Goal: Task Accomplishment & Management: Complete application form

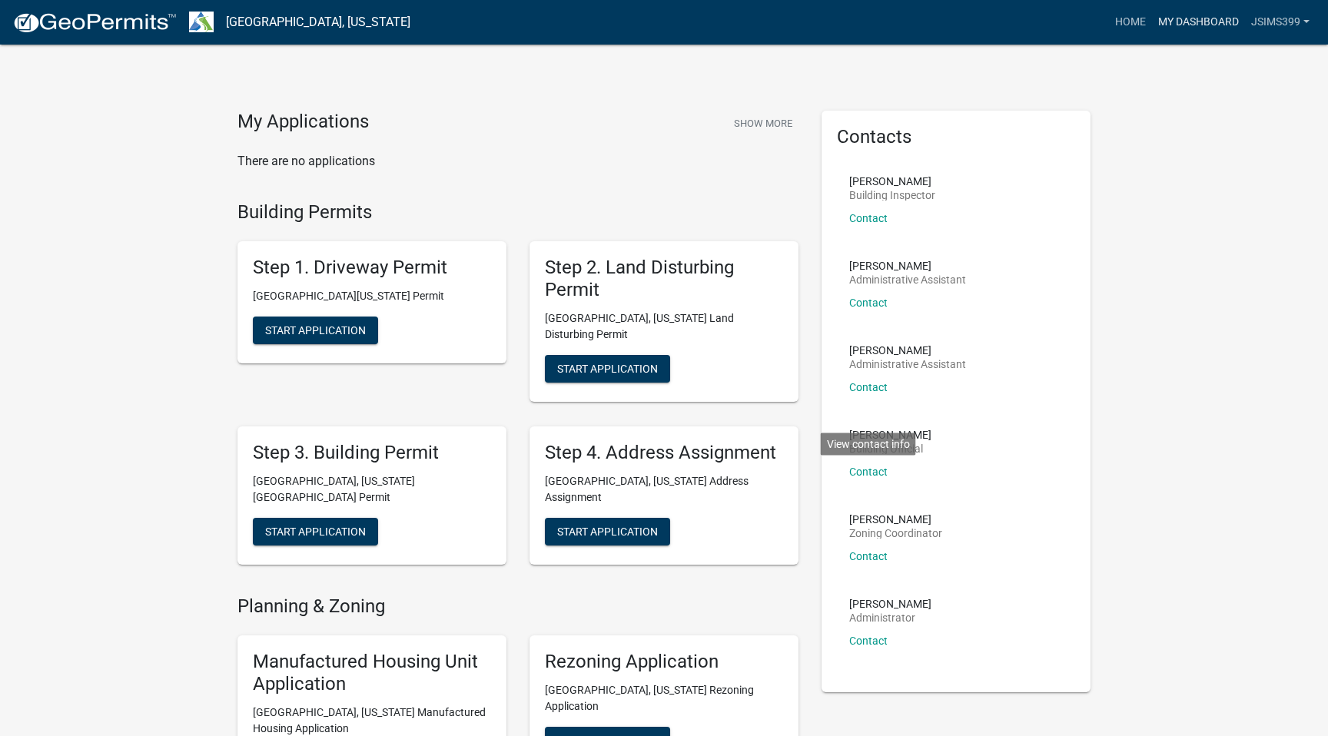
click at [1183, 26] on link "My Dashboard" at bounding box center [1198, 22] width 93 height 29
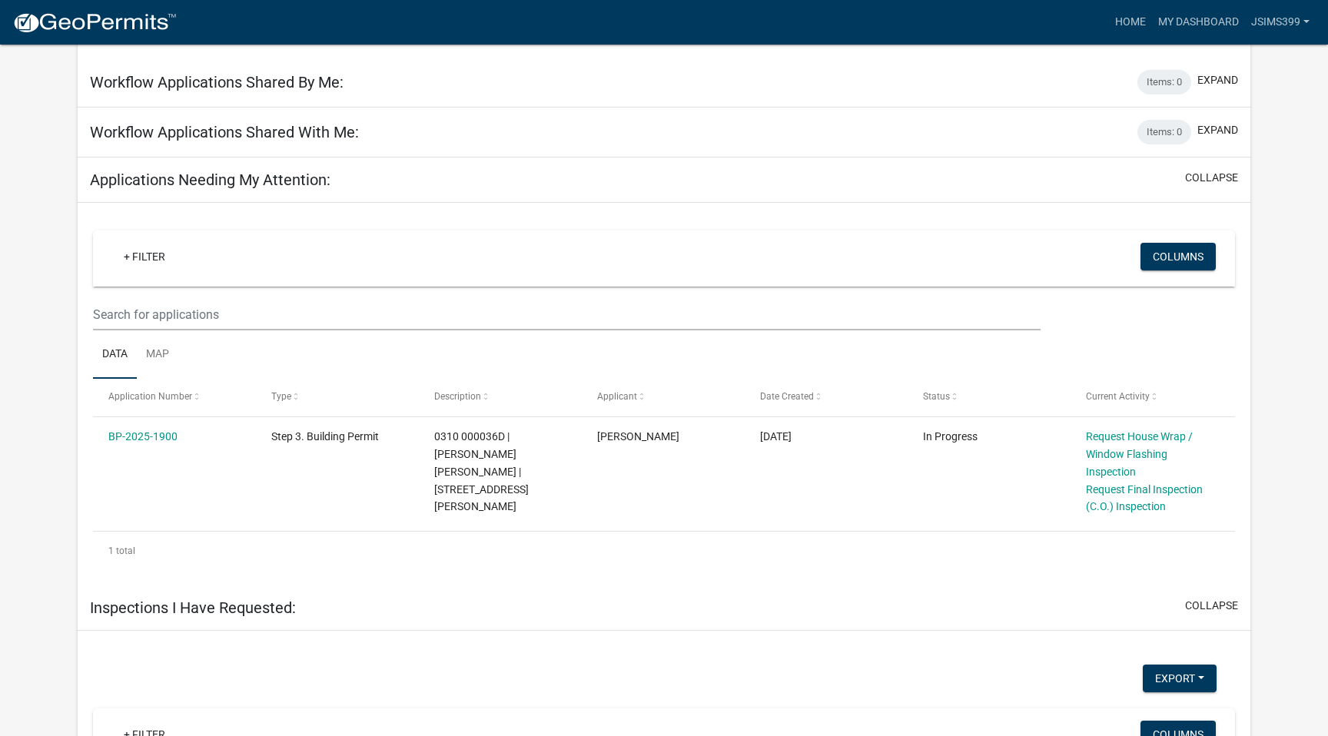
scroll to position [479, 0]
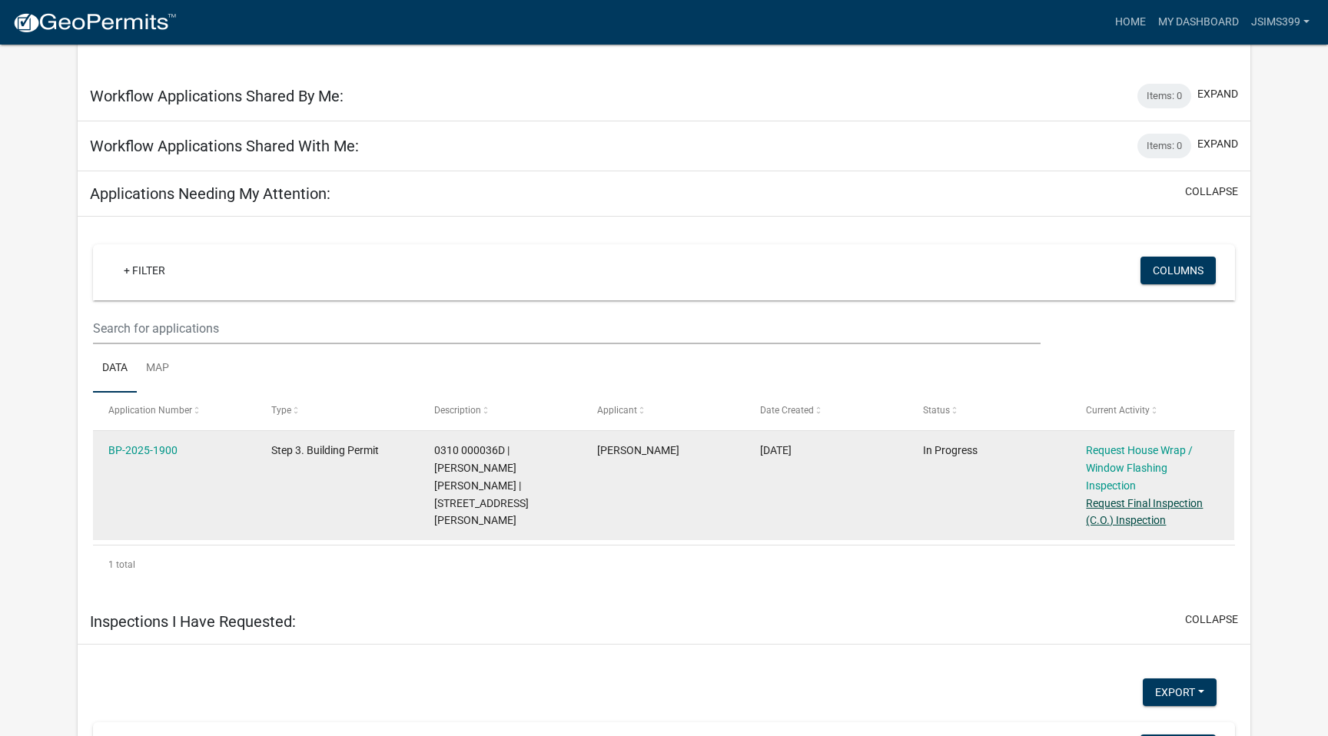
click at [1167, 509] on link "Request Final Inspection (C.O.) Inspection" at bounding box center [1144, 512] width 117 height 30
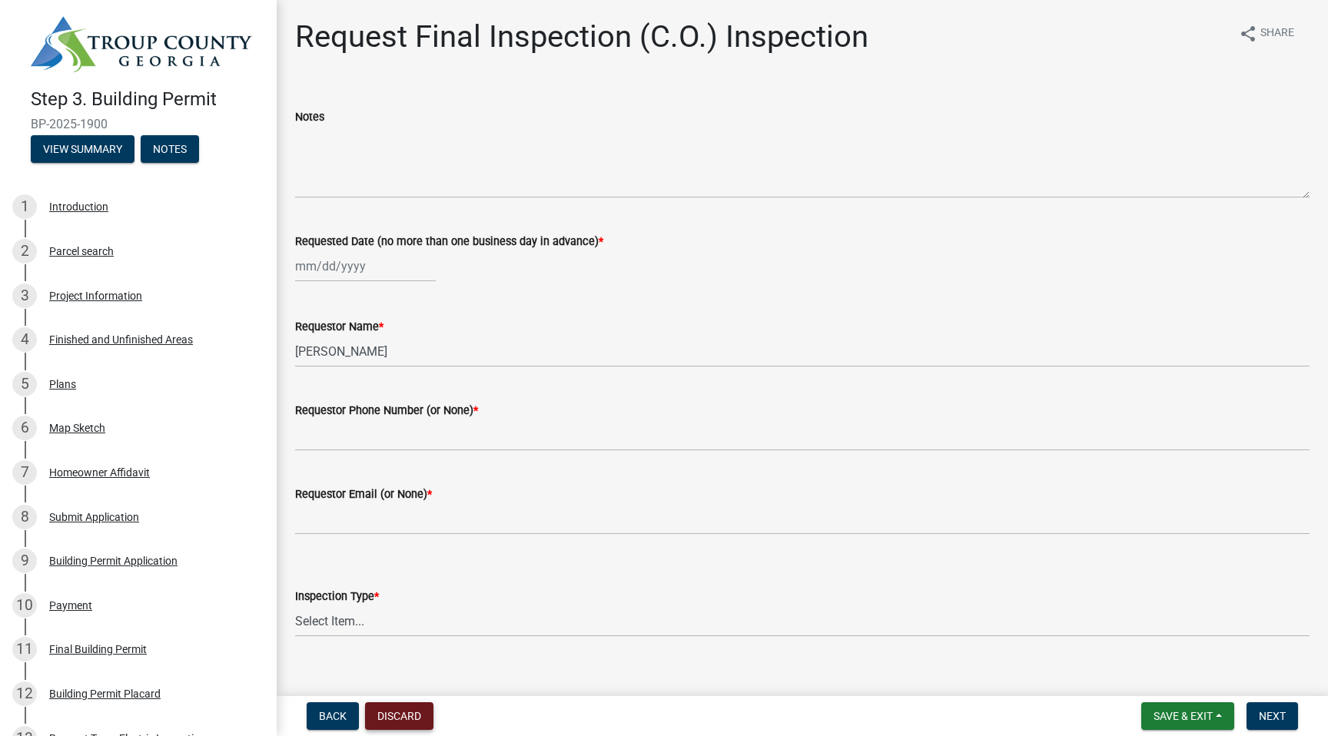
click at [411, 710] on button "Discard" at bounding box center [399, 716] width 68 height 28
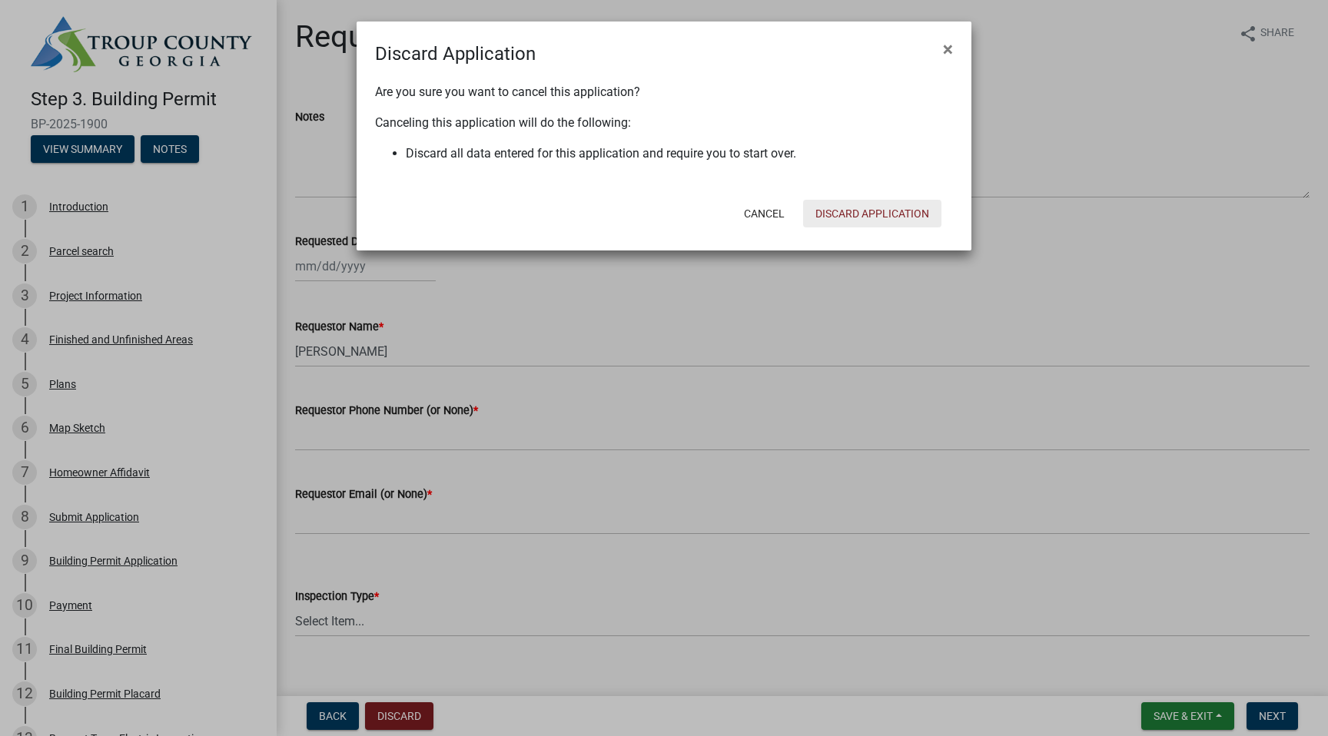
click at [858, 211] on button "Discard Application" at bounding box center [872, 214] width 138 height 28
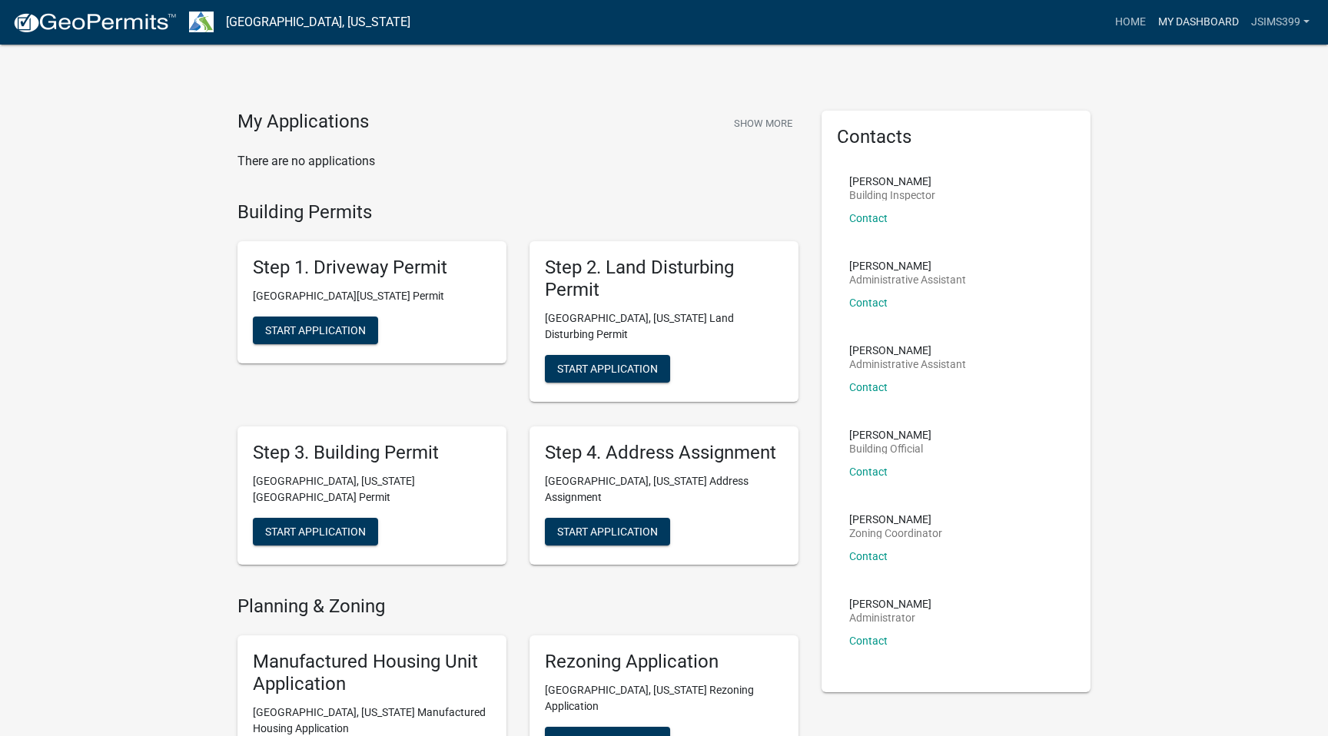
click at [1203, 27] on link "My Dashboard" at bounding box center [1198, 22] width 93 height 29
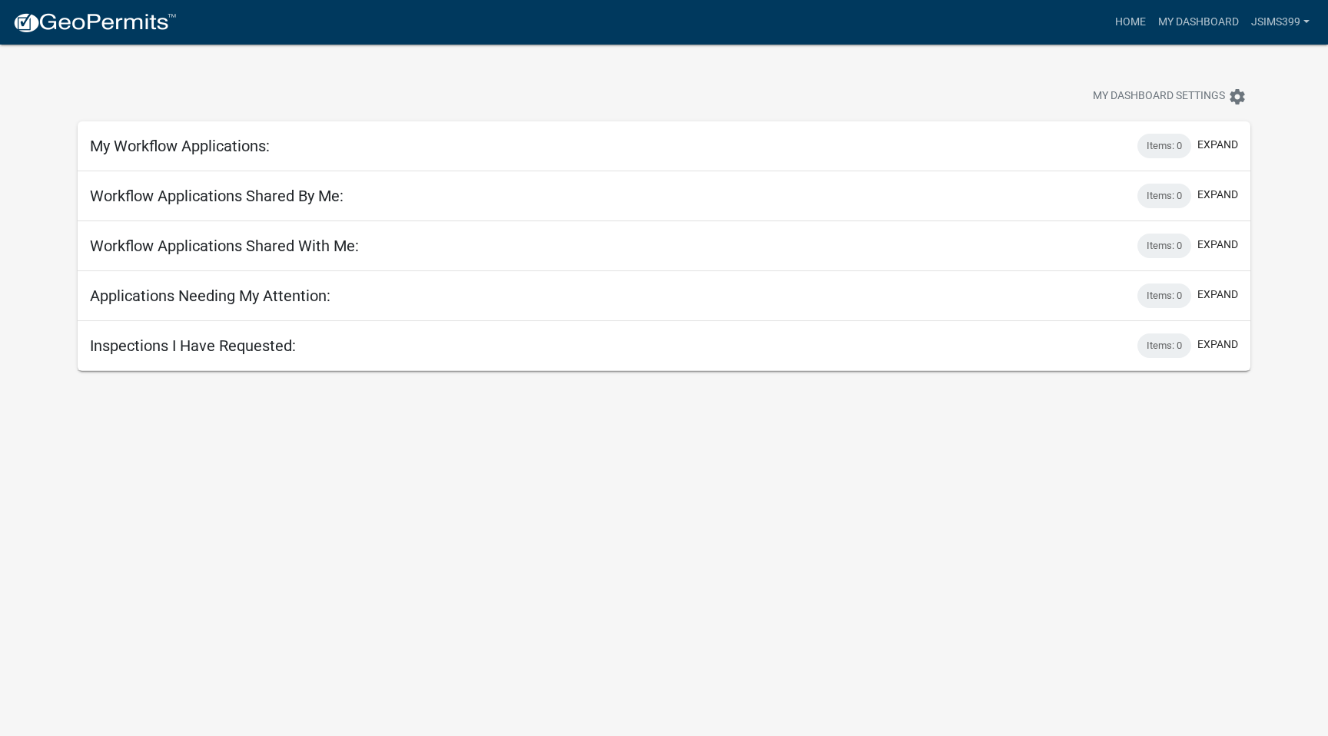
click at [321, 164] on div "My Workflow Applications: Items: 0 expand" at bounding box center [664, 146] width 1172 height 50
click at [1215, 138] on button "expand" at bounding box center [1217, 145] width 41 height 16
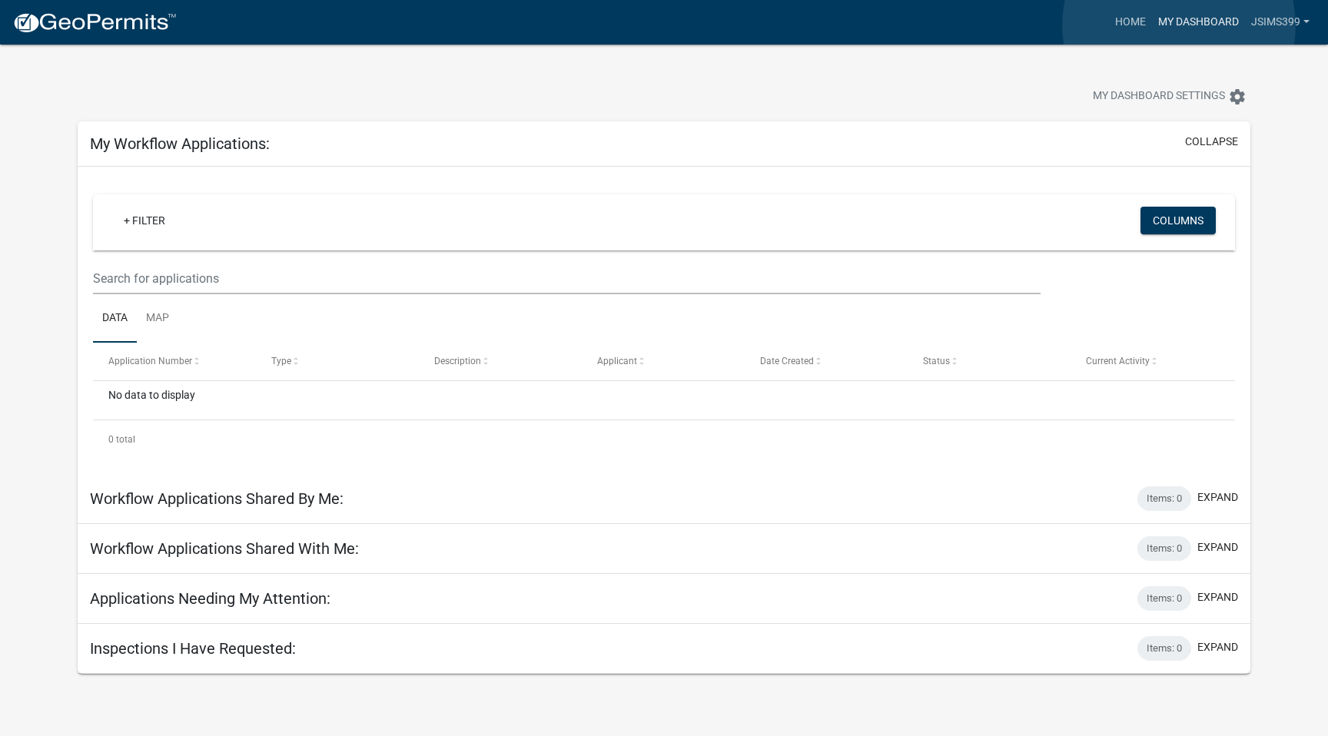
click at [1179, 25] on link "My Dashboard" at bounding box center [1198, 22] width 93 height 29
click at [1182, 25] on link "My Dashboard" at bounding box center [1198, 22] width 93 height 29
click at [1133, 22] on link "Home" at bounding box center [1130, 22] width 43 height 29
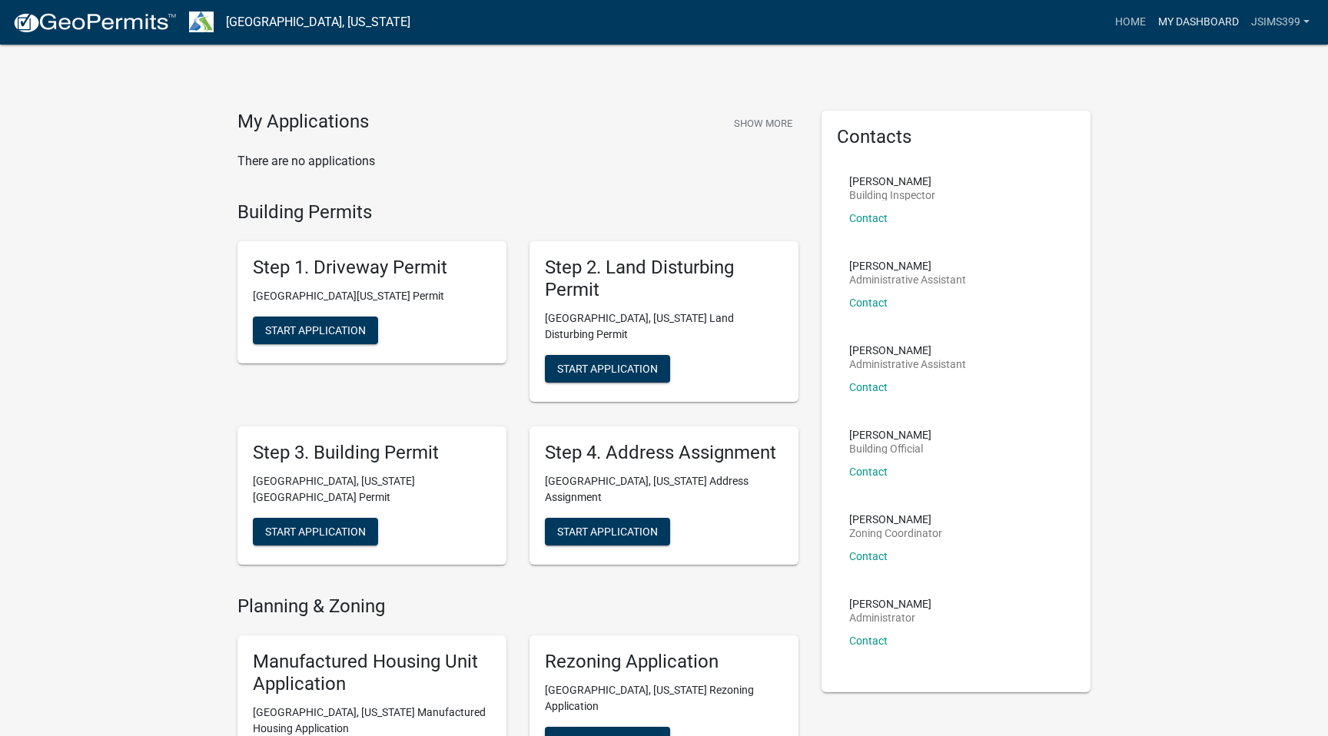
click at [1195, 15] on link "My Dashboard" at bounding box center [1198, 22] width 93 height 29
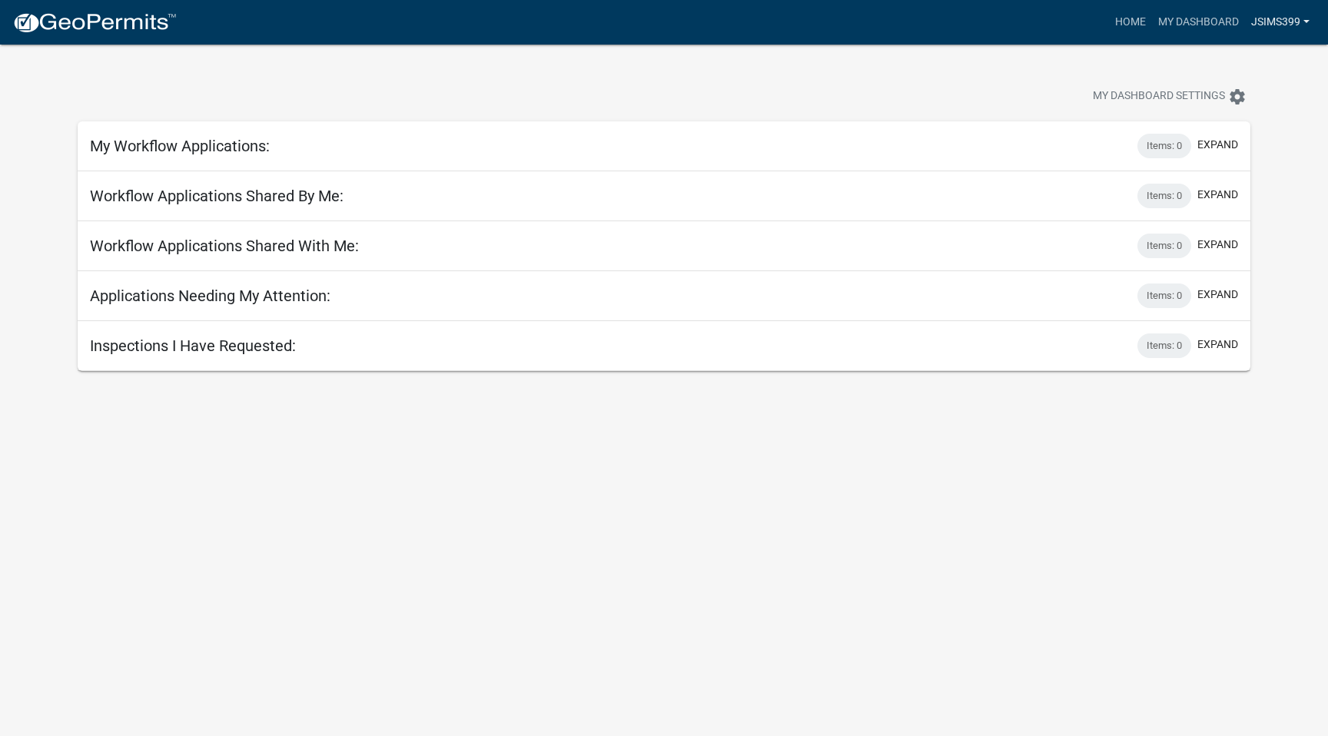
click at [1286, 25] on link "jsims399" at bounding box center [1280, 22] width 71 height 29
click at [1113, 15] on link "Home" at bounding box center [1130, 22] width 43 height 29
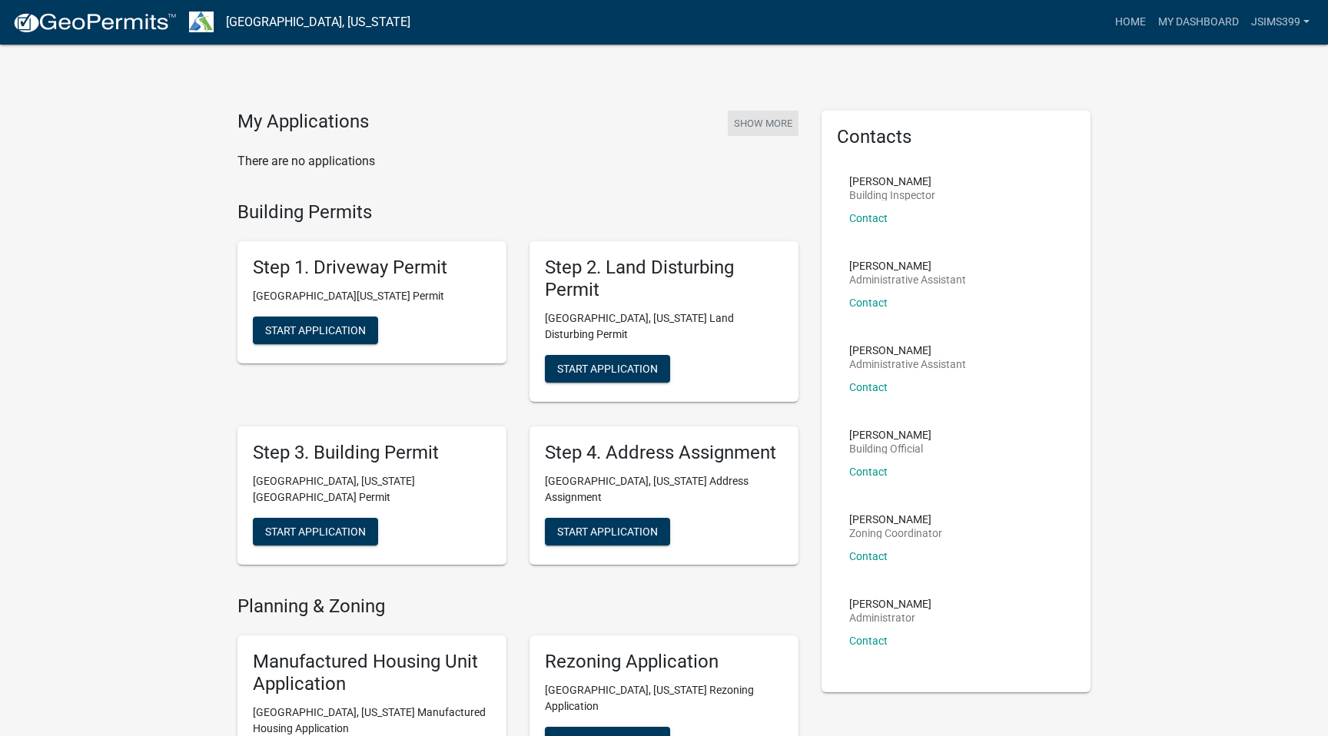
click at [750, 125] on button "Show More" at bounding box center [763, 123] width 71 height 25
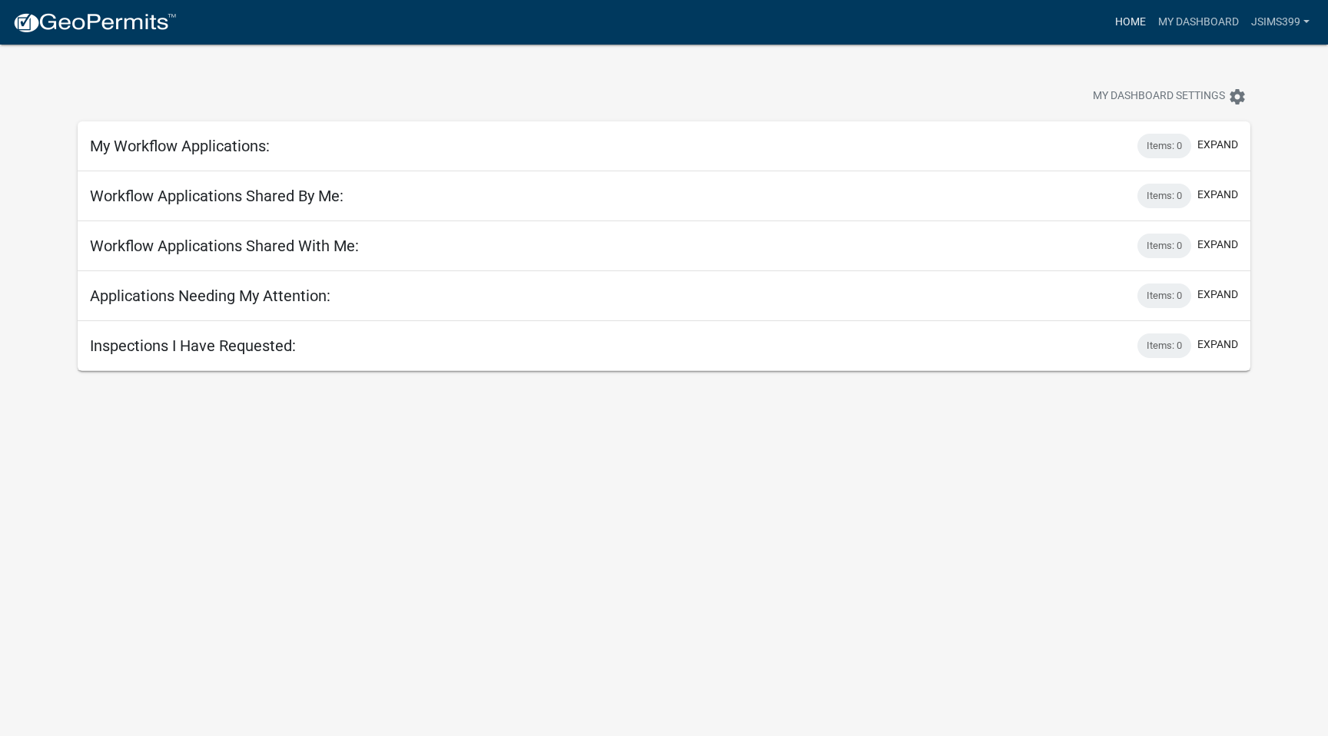
click at [1125, 25] on link "Home" at bounding box center [1130, 22] width 43 height 29
click at [267, 381] on body "Internet Explorer does NOT work with GeoPermits. Get a new browser for more sec…" at bounding box center [664, 413] width 1328 height 736
click at [1220, 344] on button "expand" at bounding box center [1217, 345] width 41 height 16
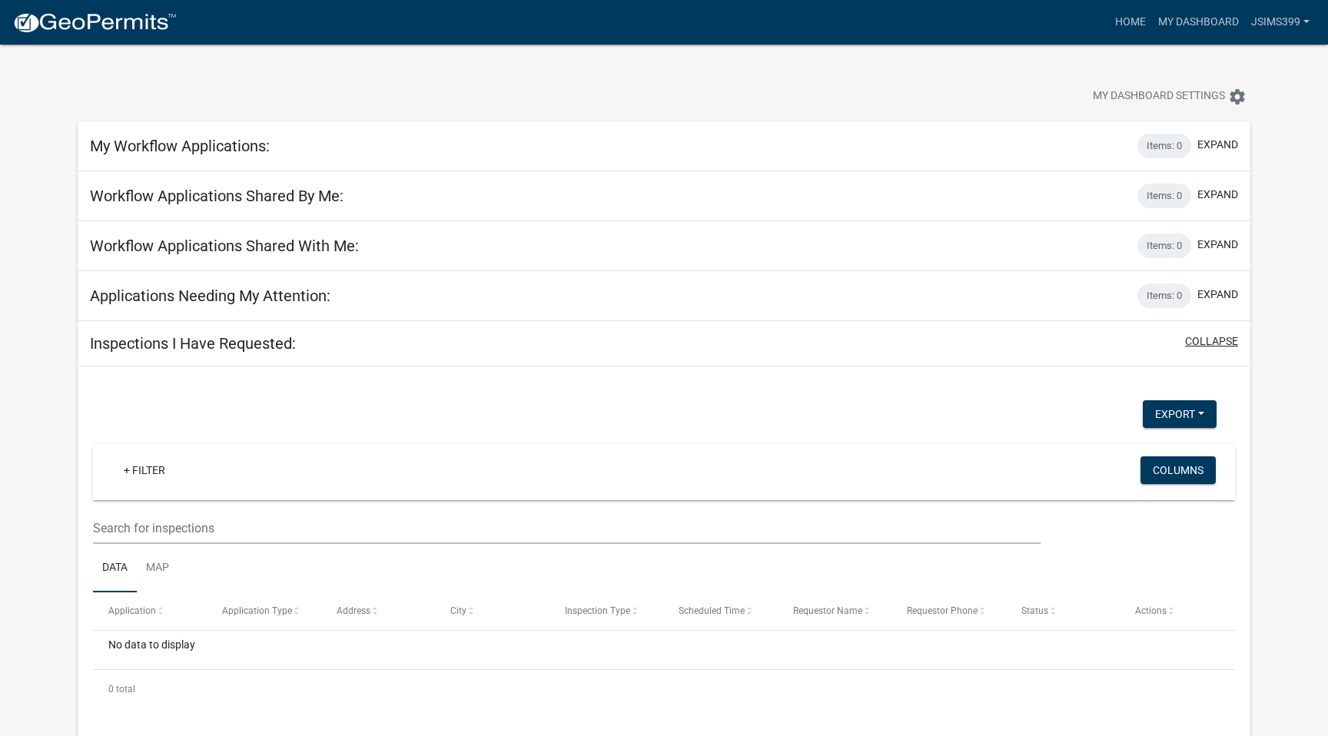
scroll to position [45, 0]
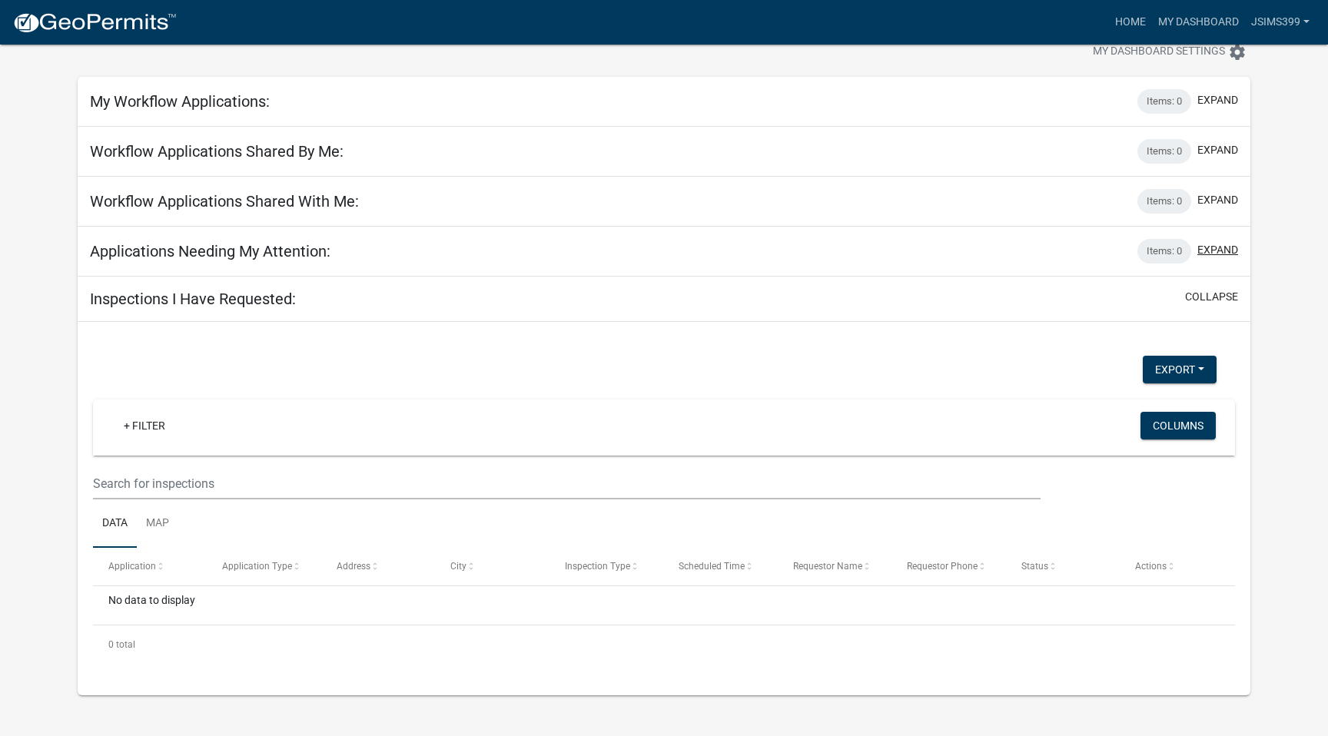
click at [1212, 252] on button "expand" at bounding box center [1217, 250] width 41 height 16
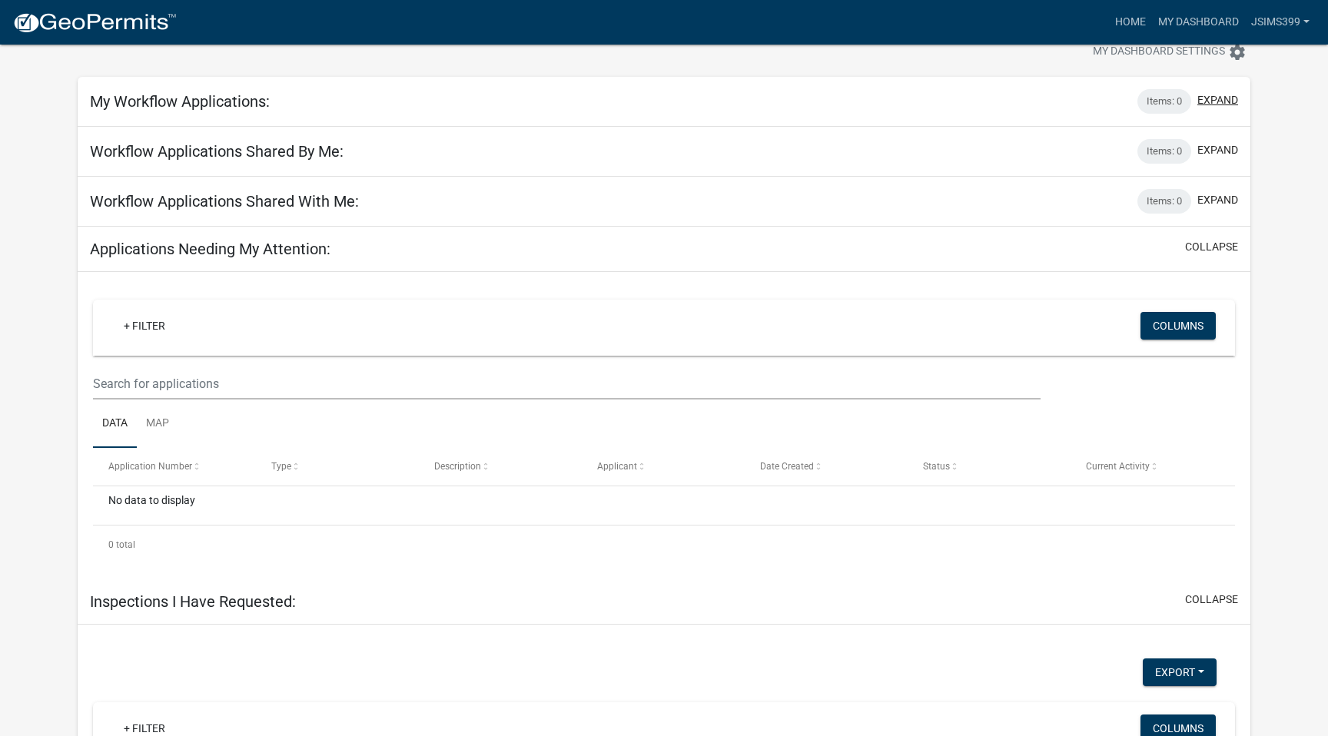
click at [1213, 102] on button "expand" at bounding box center [1217, 100] width 41 height 16
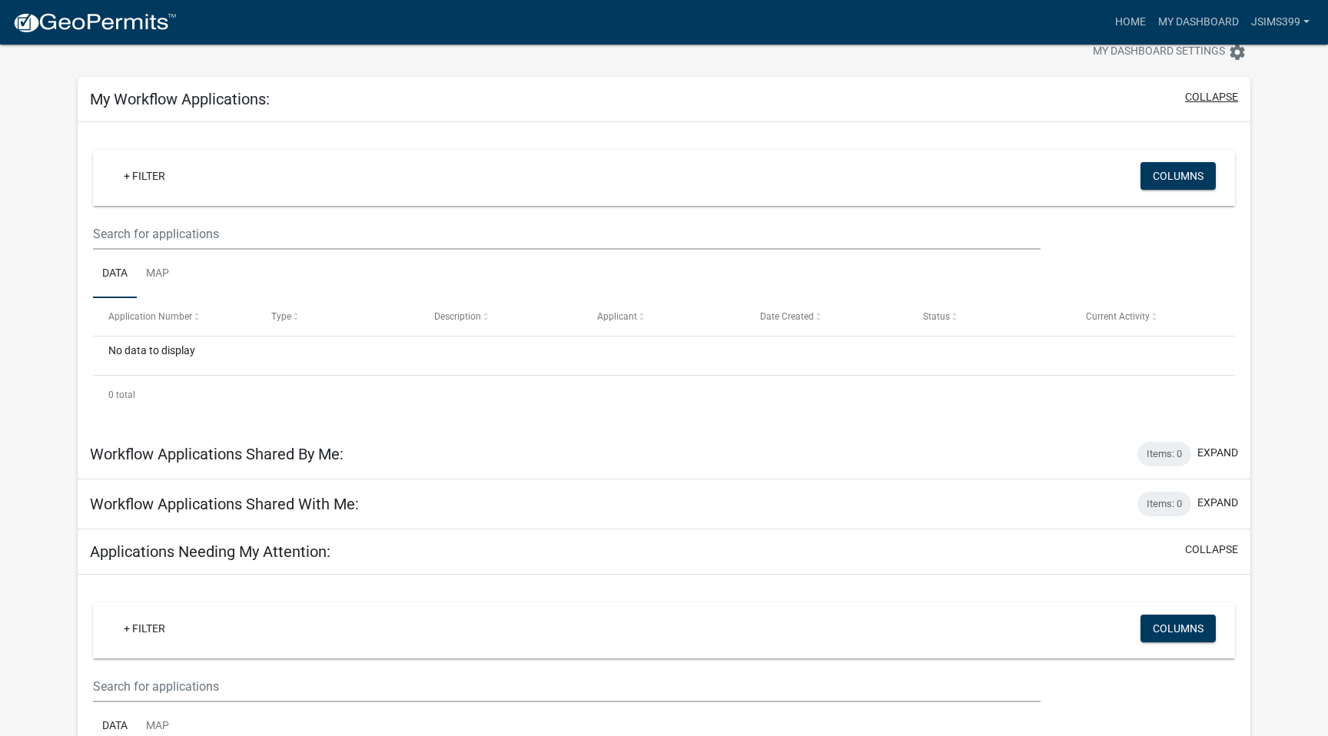
scroll to position [0, 0]
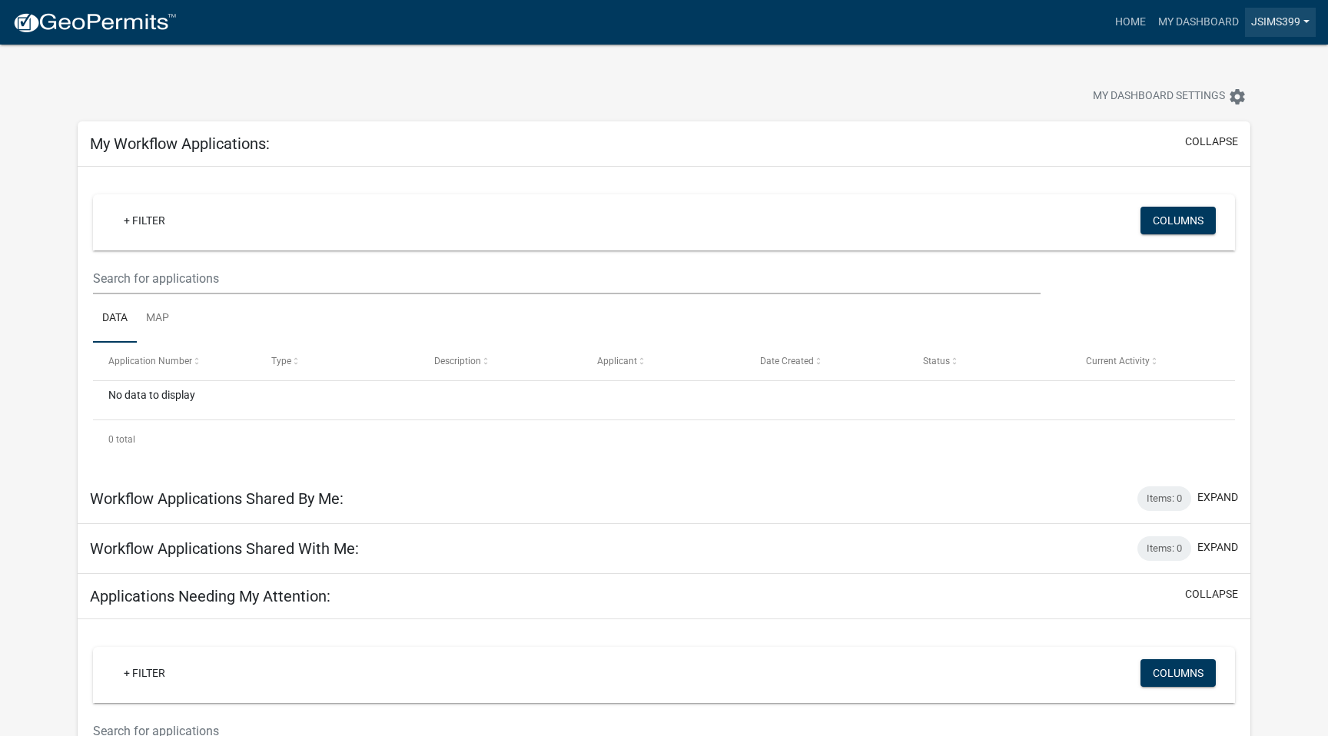
click at [1289, 21] on link "jsims399" at bounding box center [1280, 22] width 71 height 29
click at [1245, 114] on link "Logout" at bounding box center [1254, 113] width 123 height 37
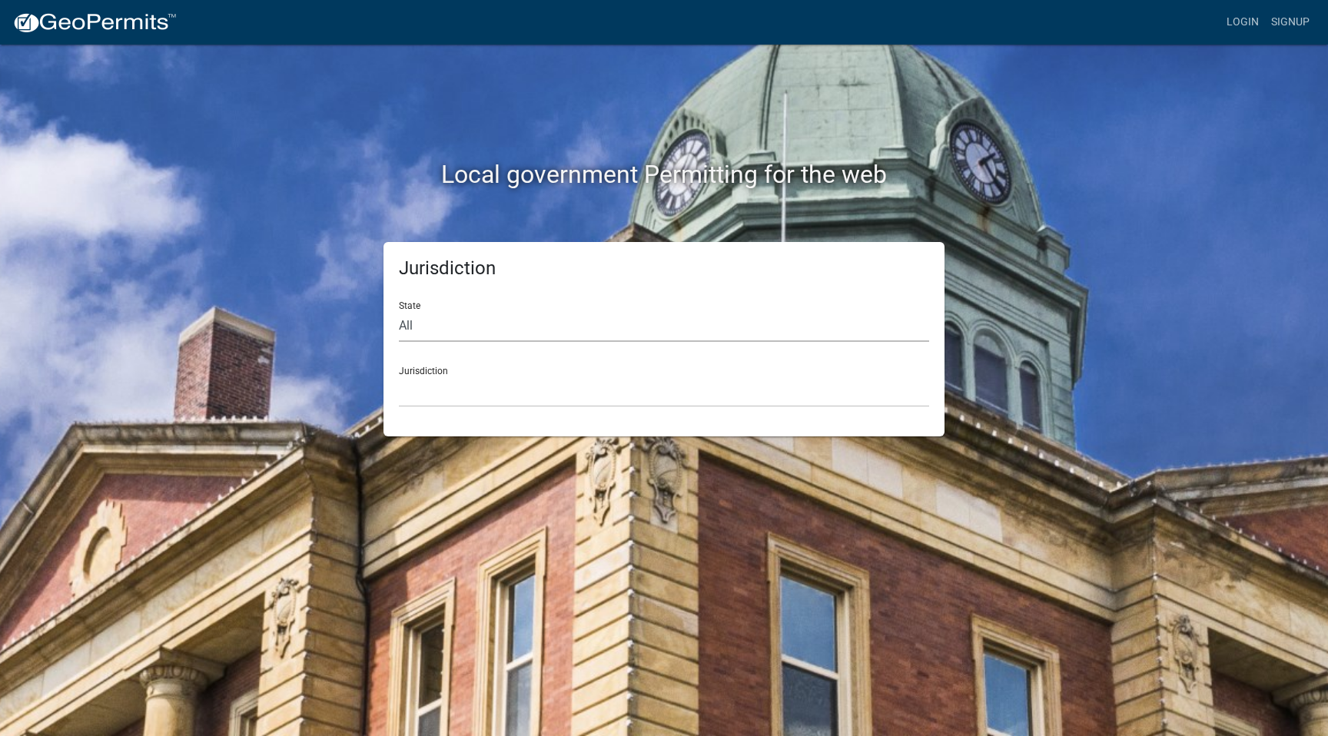
click at [490, 334] on select "All [US_STATE] [US_STATE] [US_STATE] [US_STATE] [US_STATE] [US_STATE] [US_STATE…" at bounding box center [664, 326] width 530 height 32
select select "[US_STATE]"
click at [399, 310] on select "All [US_STATE] [US_STATE] [US_STATE] [US_STATE] [US_STATE] [US_STATE] [US_STATE…" at bounding box center [664, 326] width 530 height 32
click at [450, 385] on select "[GEOGRAPHIC_DATA], [US_STATE][PERSON_NAME][GEOGRAPHIC_DATA], [US_STATE][PERSON_…" at bounding box center [664, 392] width 530 height 32
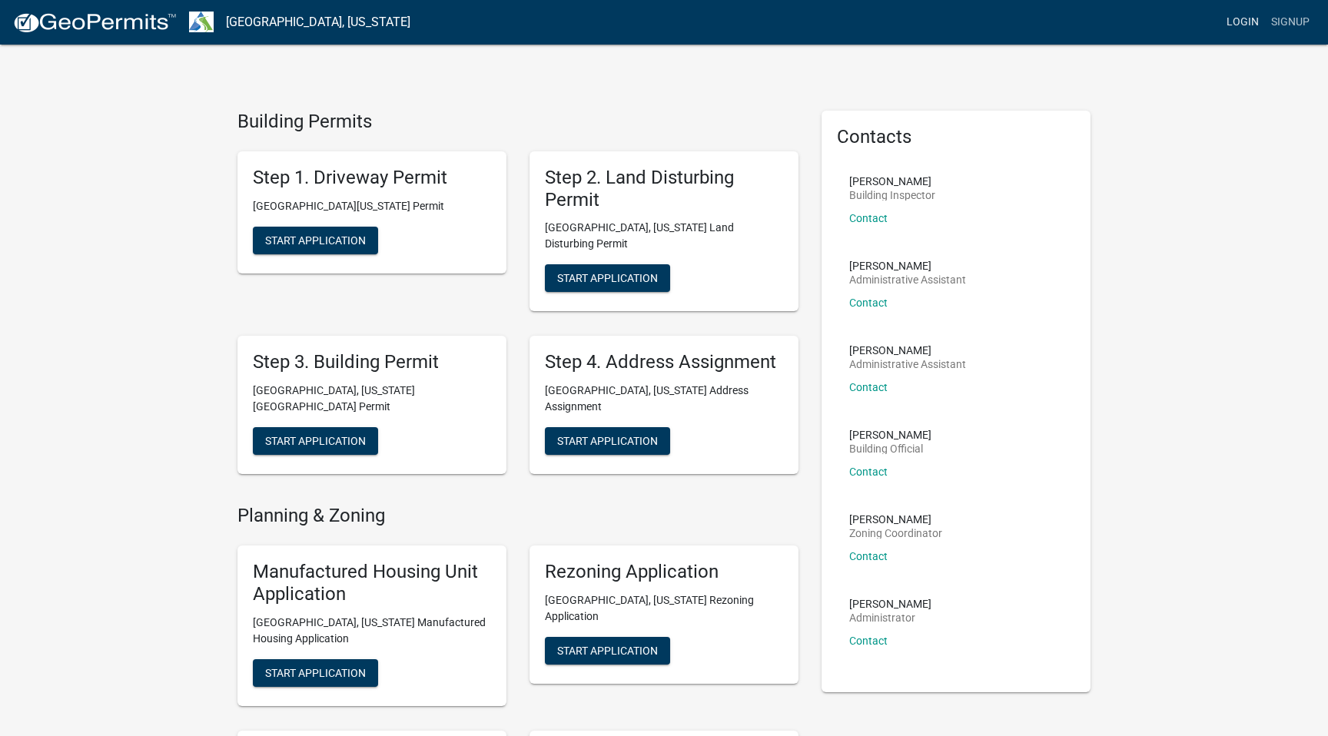
click at [1251, 26] on link "Login" at bounding box center [1242, 22] width 45 height 29
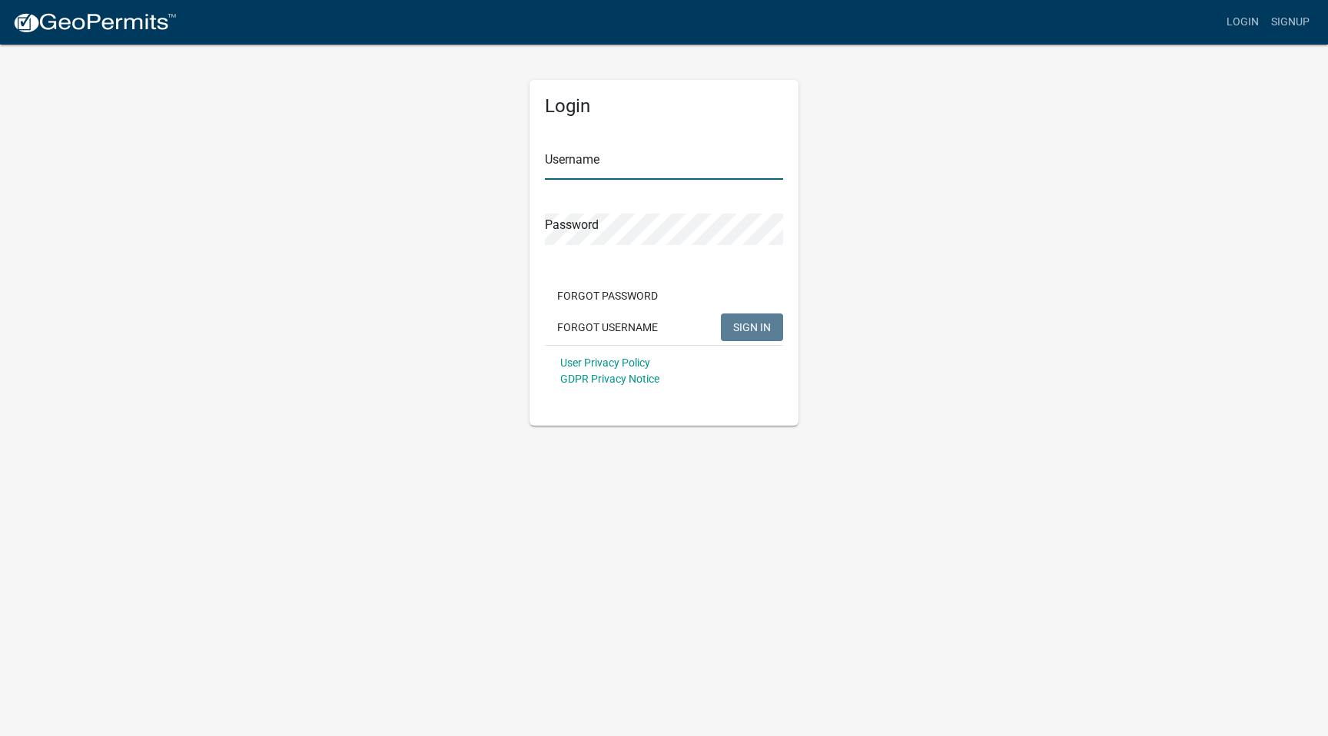
type input "jsims399"
click at [758, 333] on span "SIGN IN" at bounding box center [752, 326] width 38 height 12
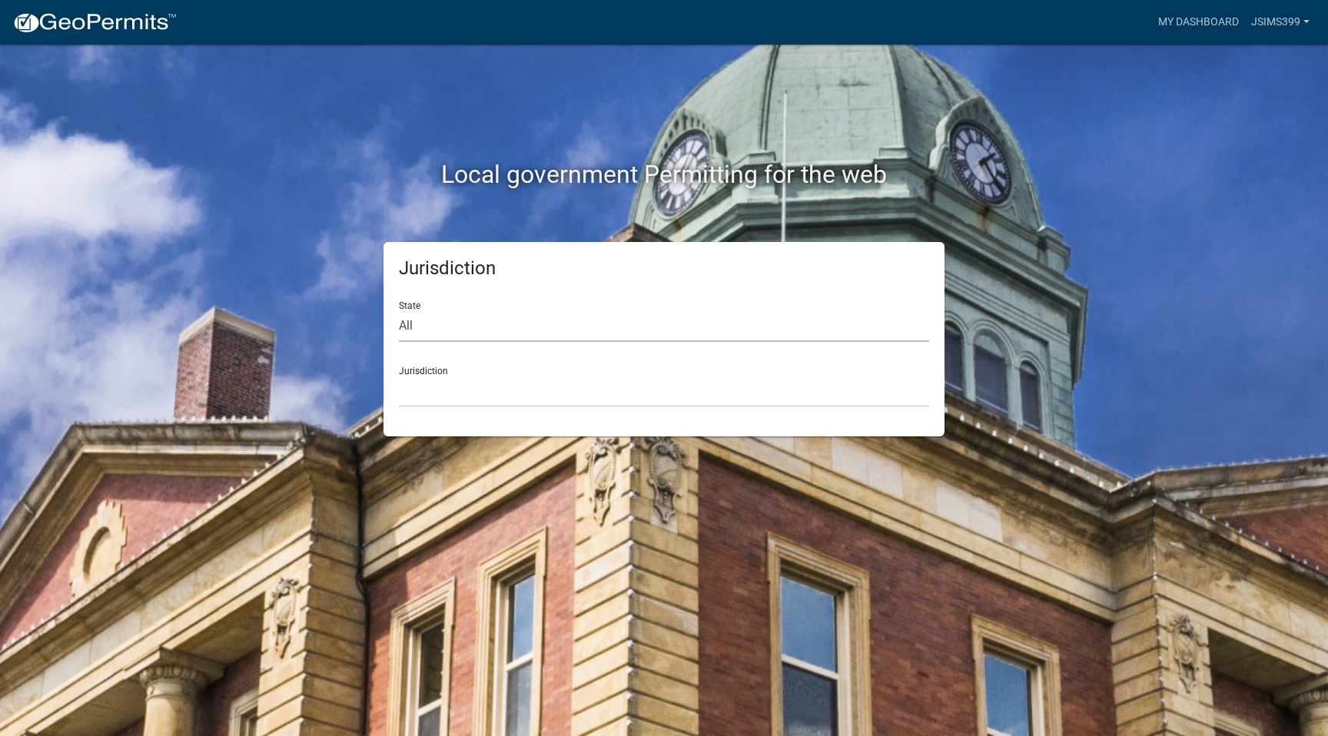
click at [409, 328] on select "All [US_STATE] [US_STATE] [US_STATE] [US_STATE] [US_STATE] [US_STATE] [US_STATE…" at bounding box center [664, 326] width 530 height 32
select select "[US_STATE]"
click at [399, 310] on select "All [US_STATE] [US_STATE] [US_STATE] [US_STATE] [US_STATE] [US_STATE] [US_STATE…" at bounding box center [664, 326] width 530 height 32
click at [440, 373] on div "Jurisdiction [GEOGRAPHIC_DATA], [US_STATE][PERSON_NAME][GEOGRAPHIC_DATA], [US_S…" at bounding box center [664, 380] width 530 height 53
click at [439, 377] on select "[GEOGRAPHIC_DATA], [US_STATE][PERSON_NAME][GEOGRAPHIC_DATA], [US_STATE][PERSON_…" at bounding box center [664, 392] width 530 height 32
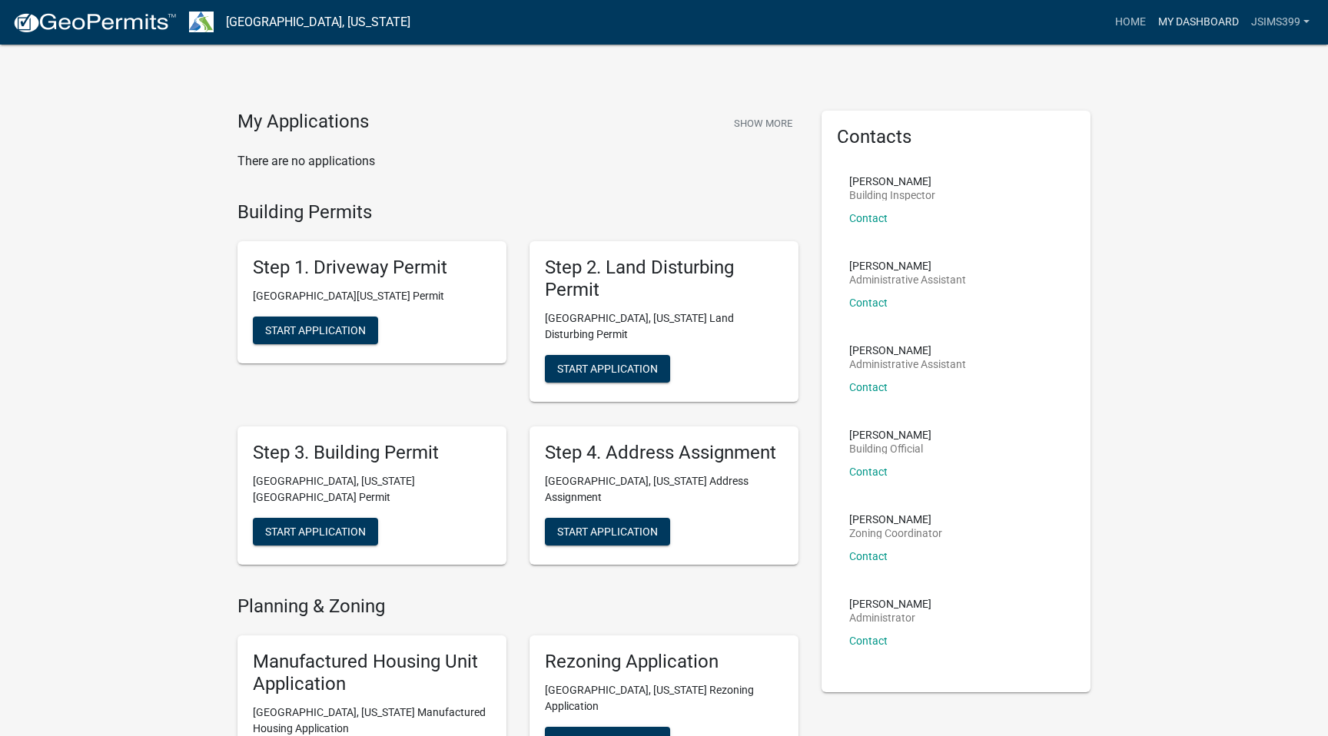
click at [1192, 25] on link "My Dashboard" at bounding box center [1198, 22] width 93 height 29
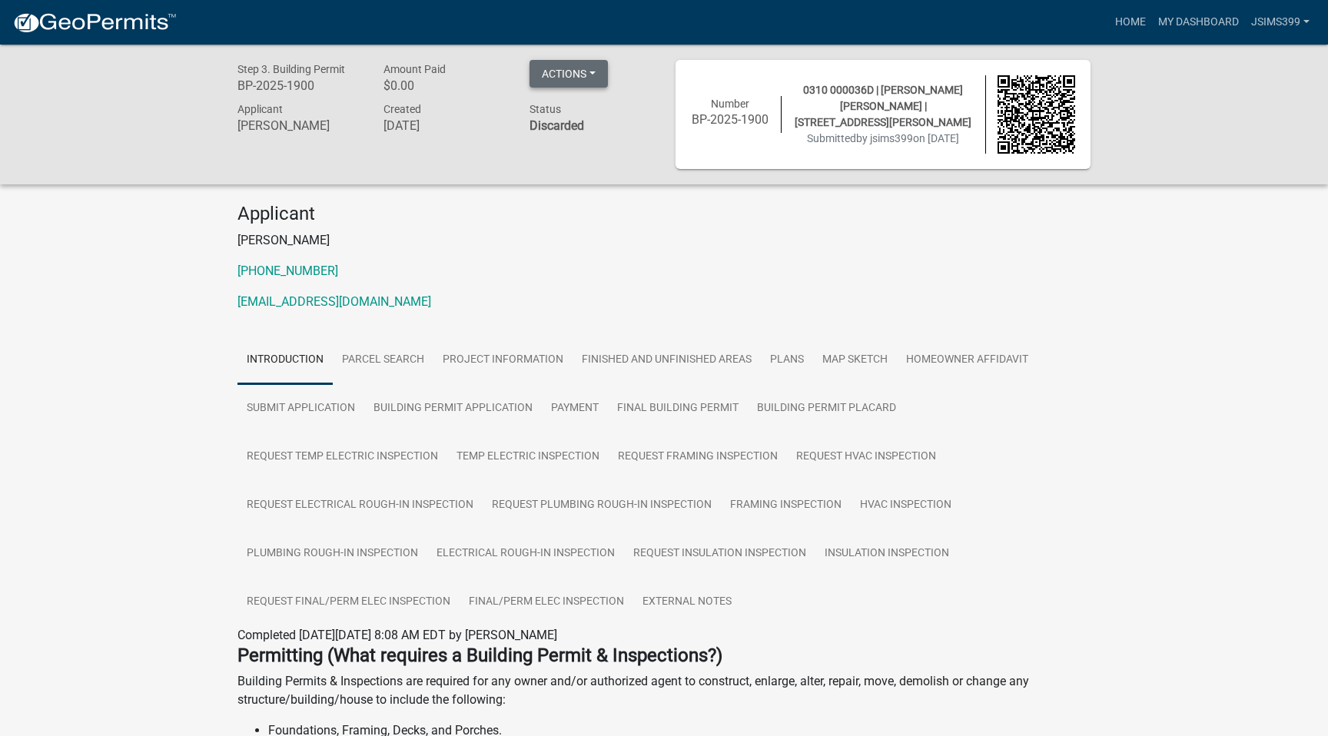
click at [582, 73] on button "Actions" at bounding box center [568, 74] width 78 height 28
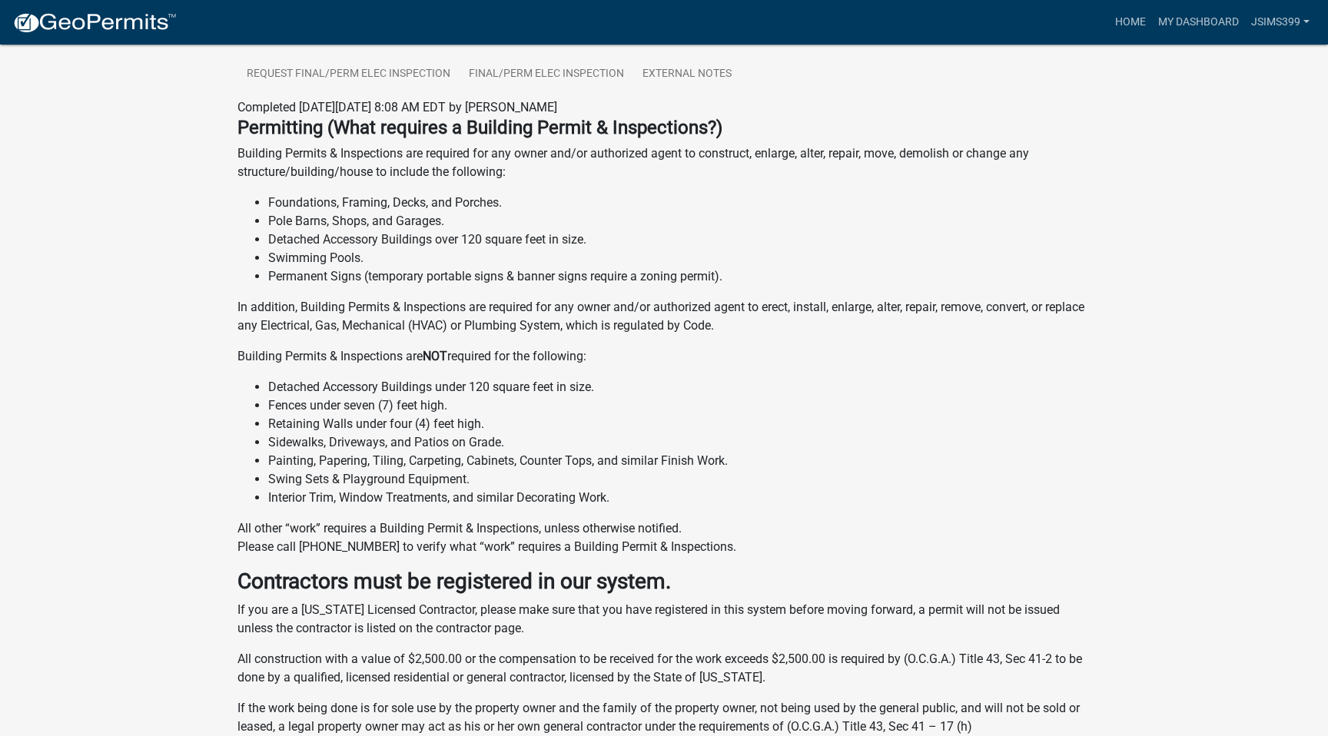
scroll to position [798, 0]
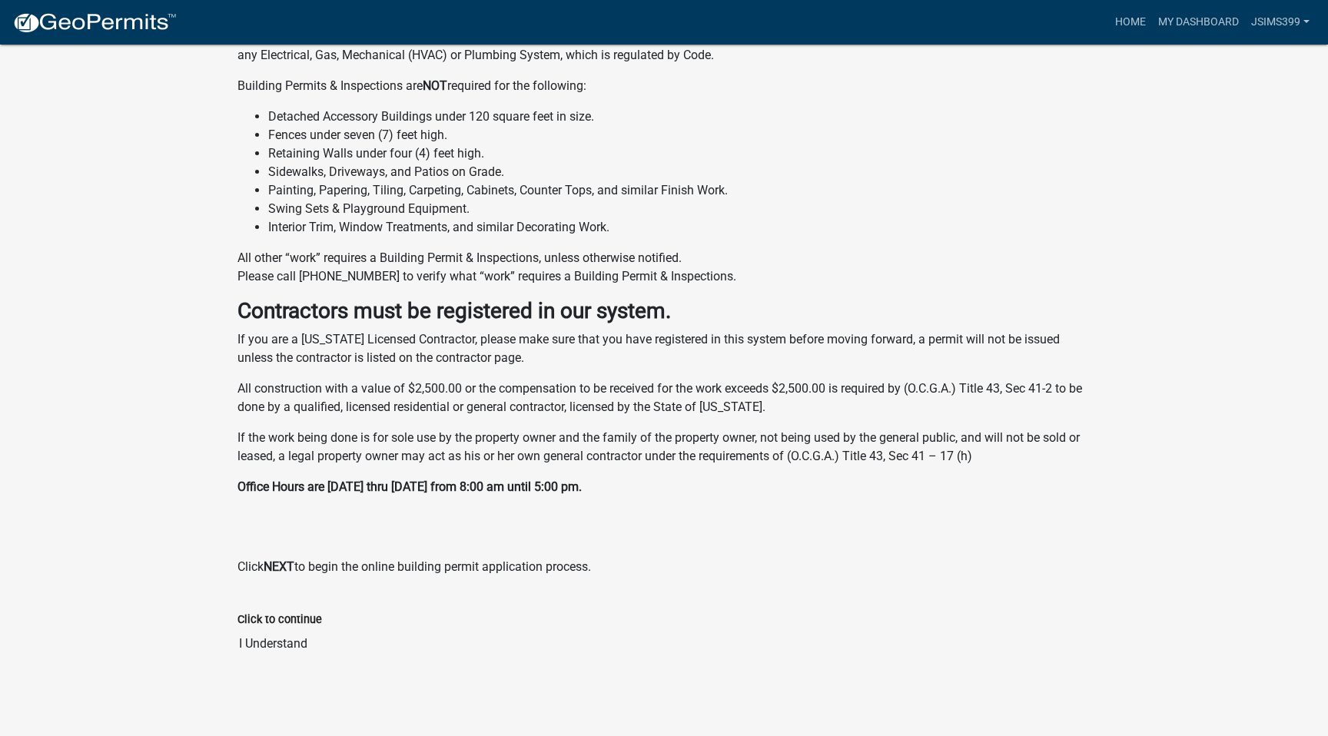
click at [274, 615] on label "Click to continue" at bounding box center [279, 620] width 85 height 11
click at [274, 629] on input "I Understand" at bounding box center [663, 644] width 853 height 31
click at [275, 652] on input "I Understand" at bounding box center [663, 644] width 853 height 31
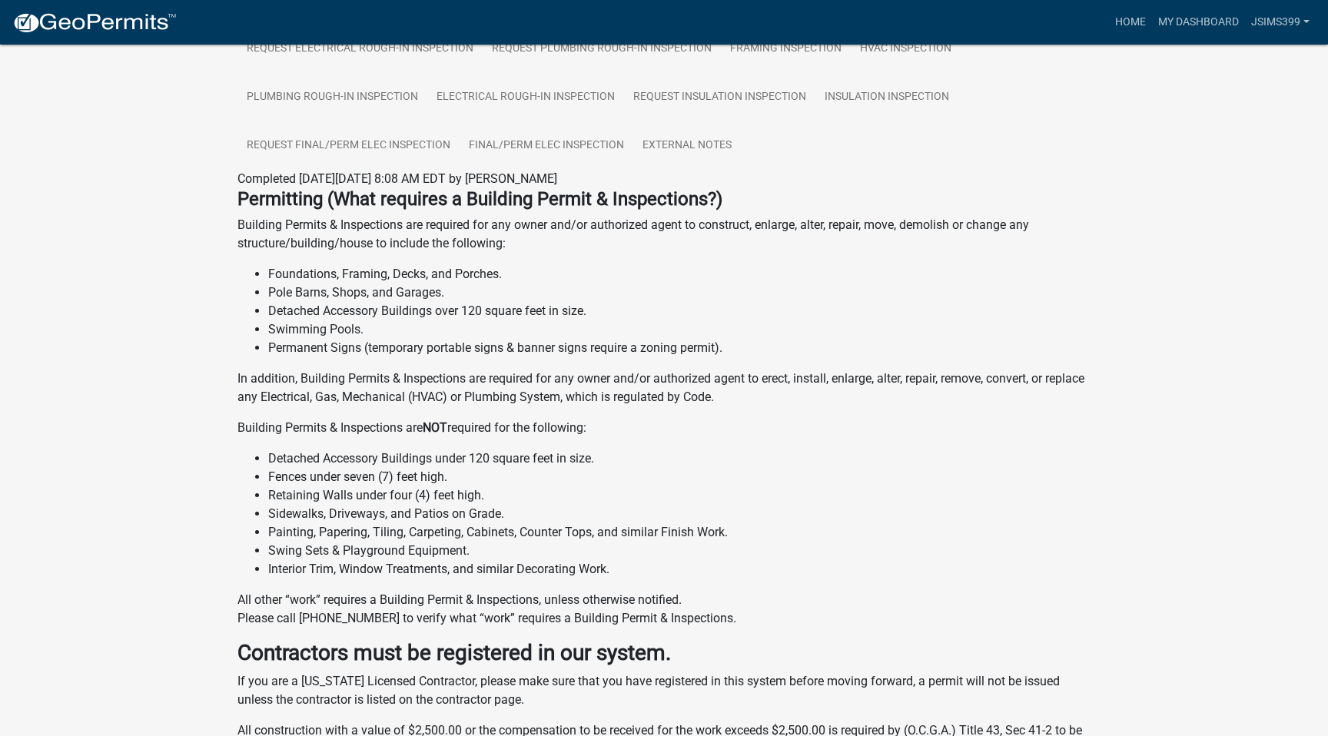
scroll to position [0, 0]
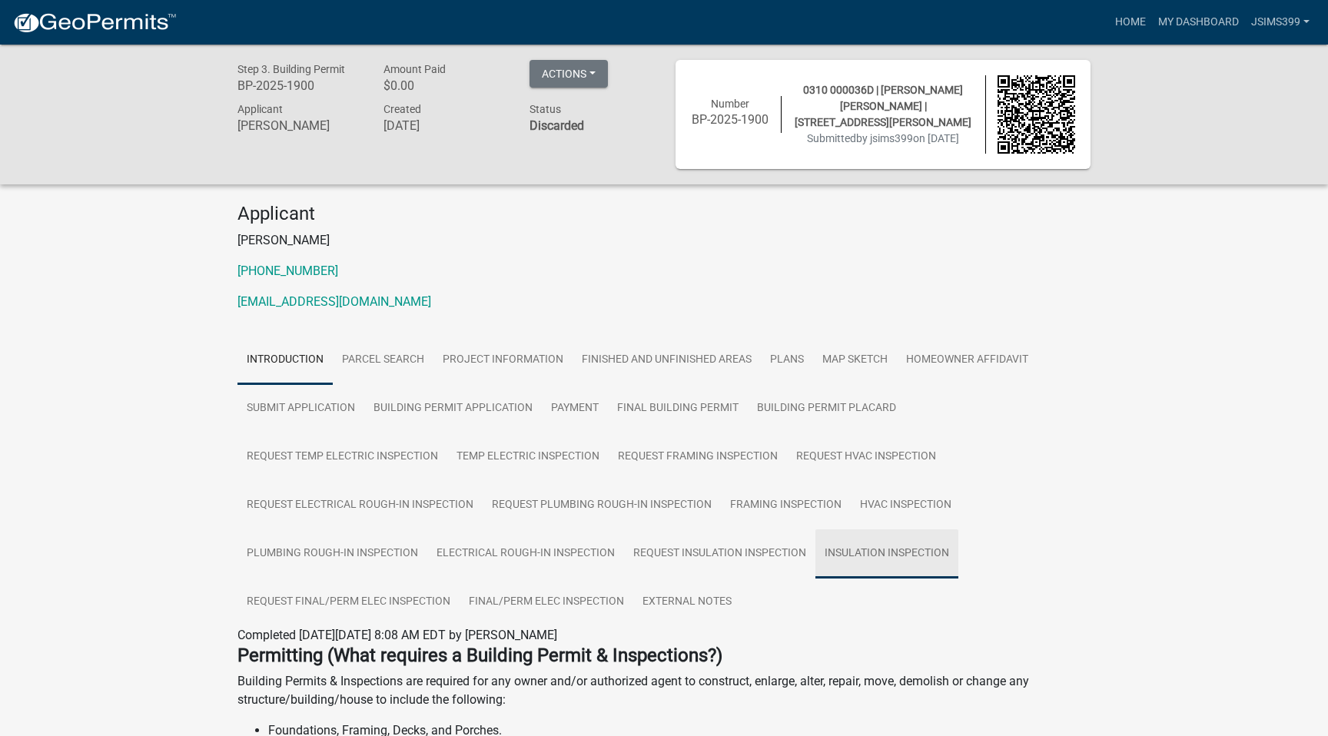
click at [901, 556] on link "Insulation Inspection" at bounding box center [886, 553] width 143 height 49
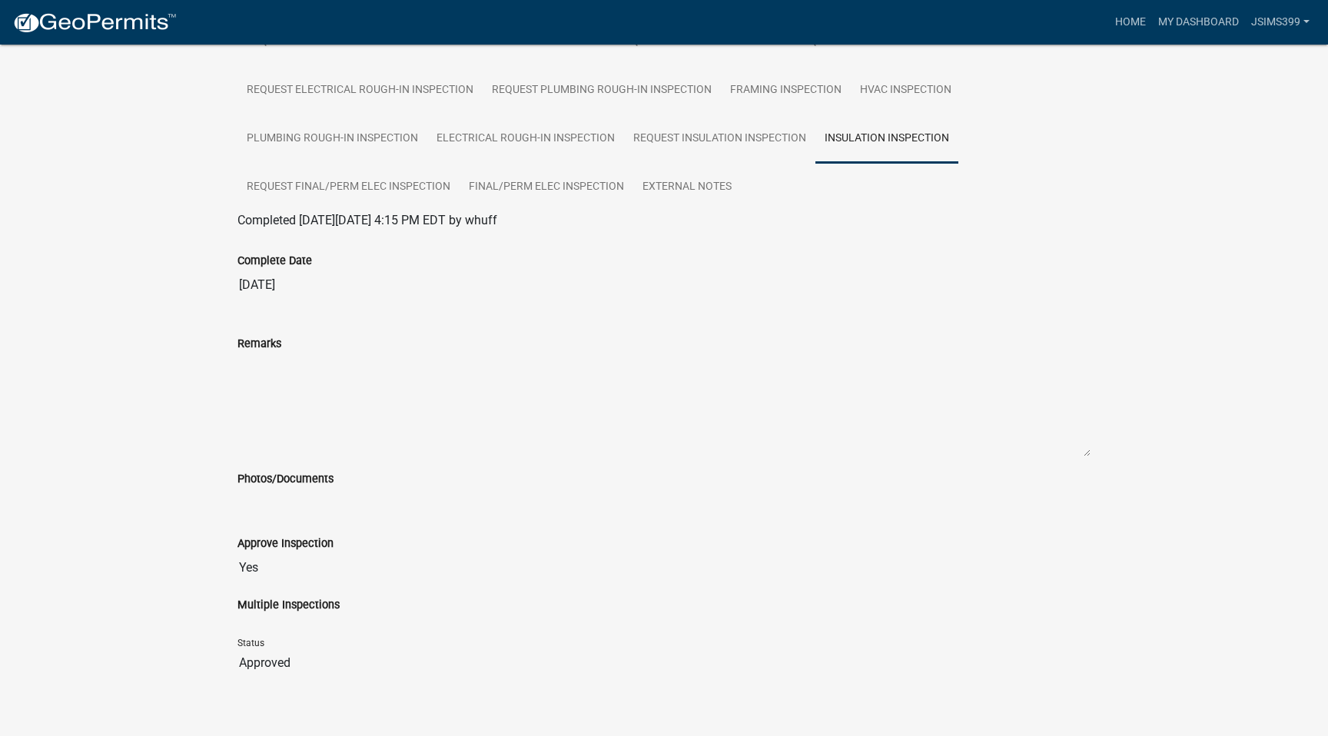
scroll to position [401, 0]
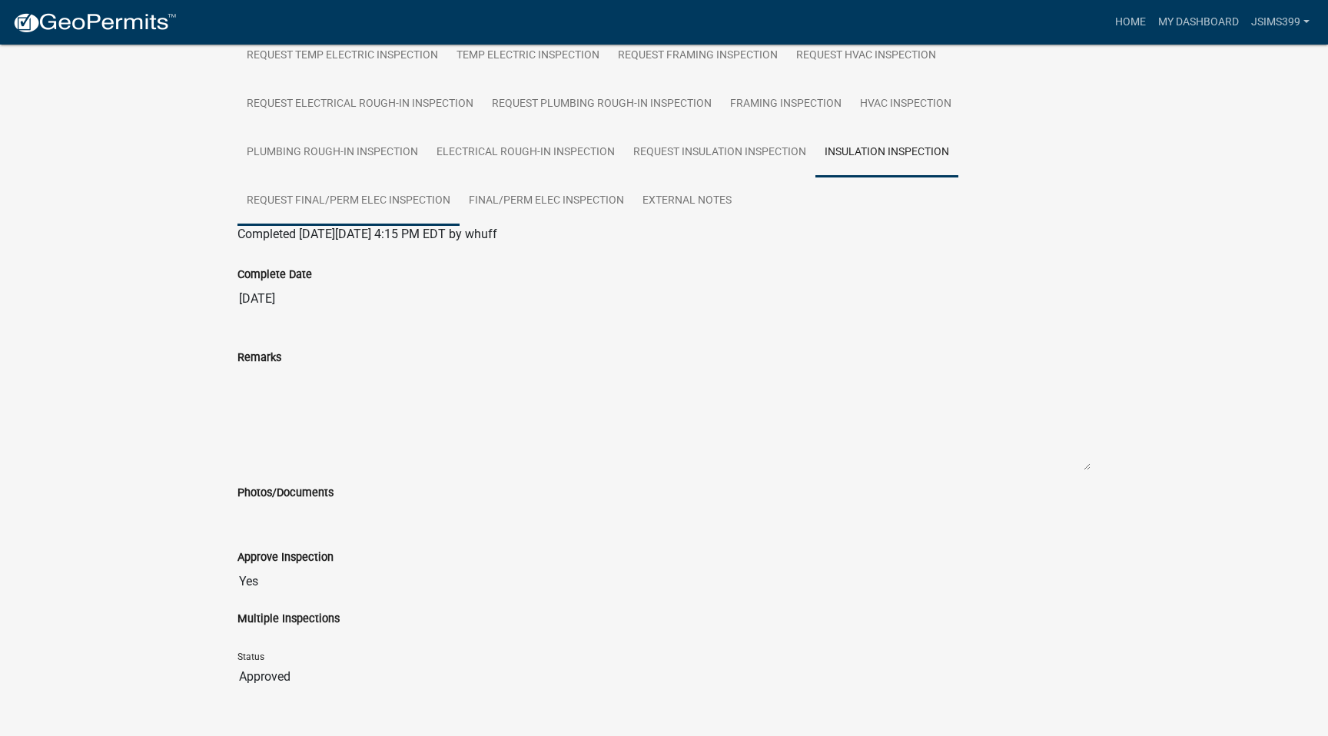
click at [330, 204] on link "Request Final/Perm Elec Inspection" at bounding box center [348, 201] width 222 height 49
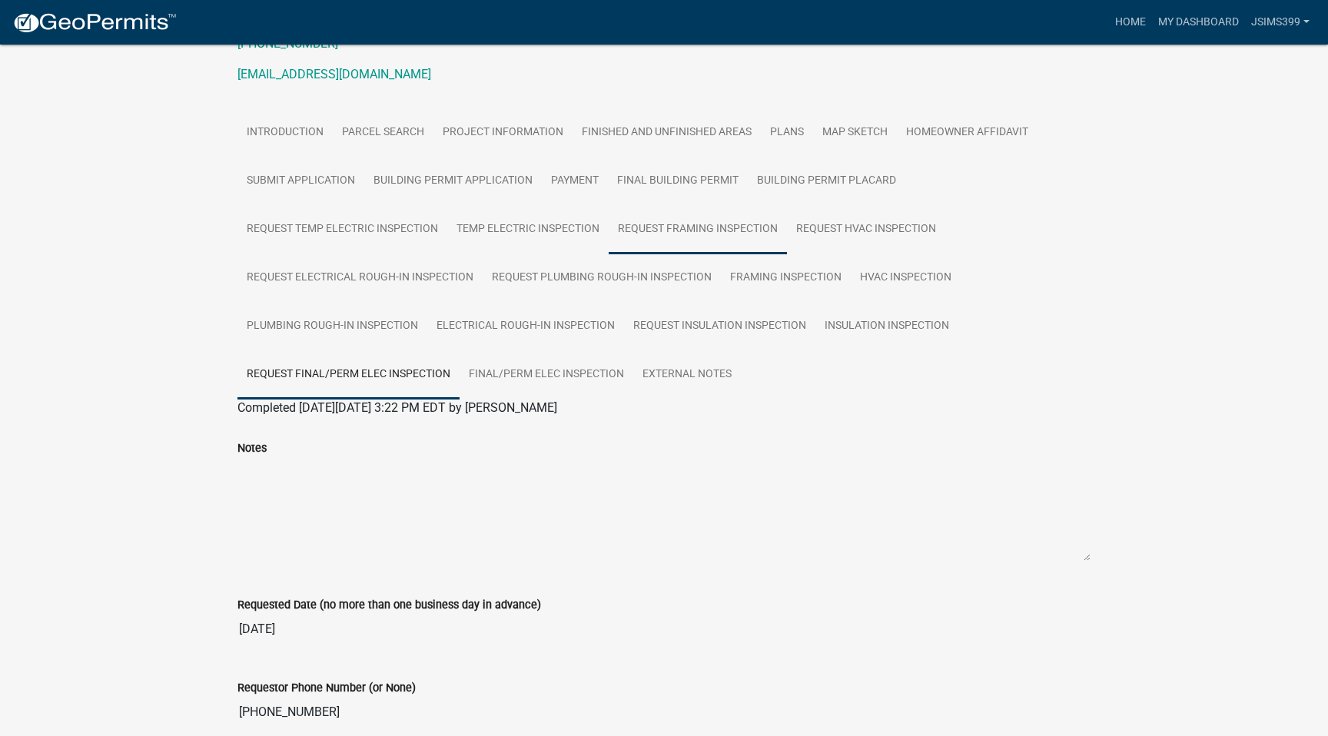
scroll to position [229, 0]
click at [548, 377] on link "Final/Perm Elec Inspection" at bounding box center [547, 373] width 174 height 49
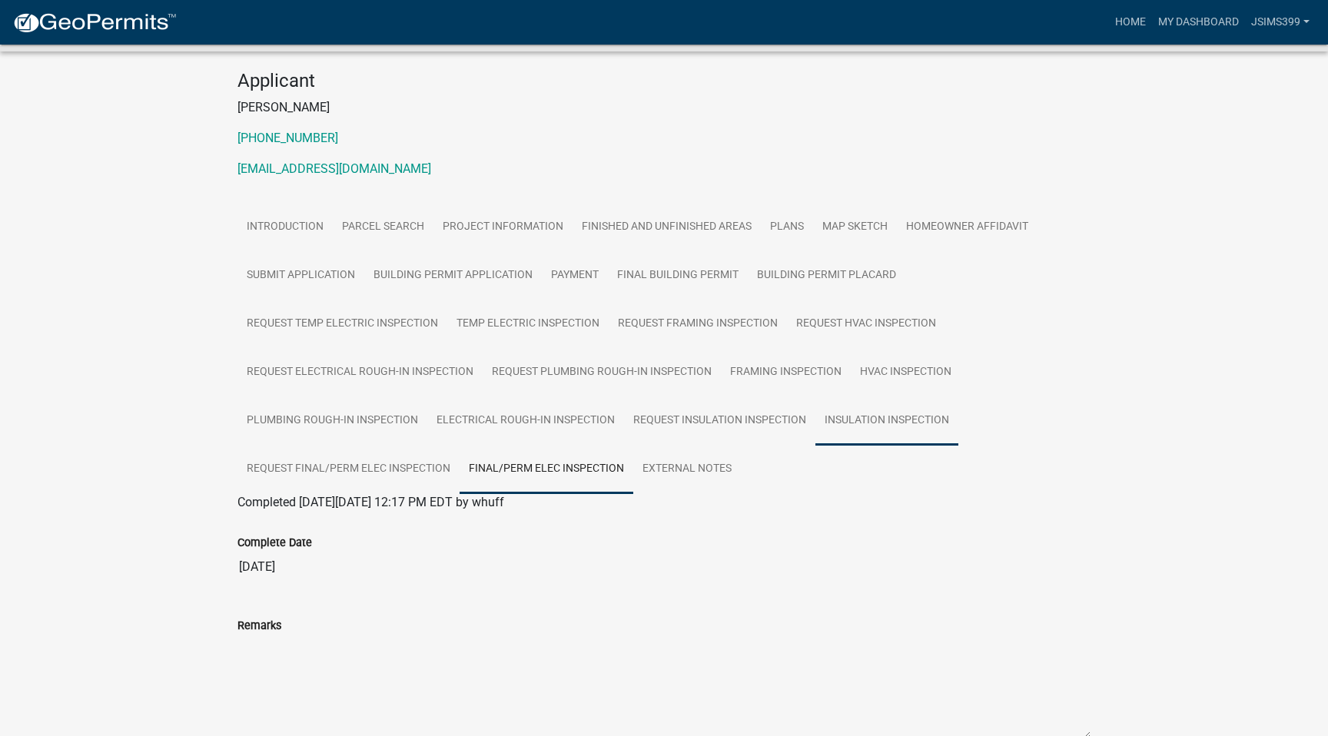
scroll to position [124, 0]
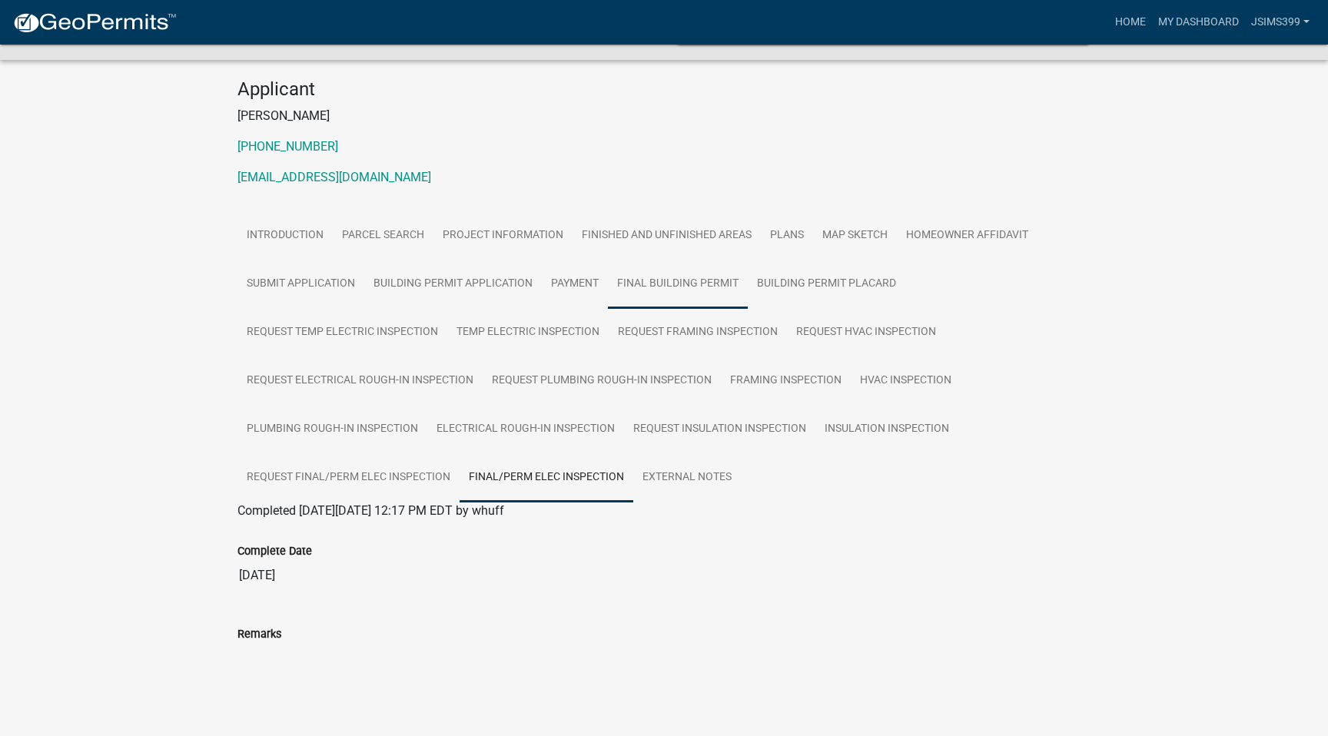
click at [664, 287] on link "Final Building Permit" at bounding box center [678, 284] width 140 height 49
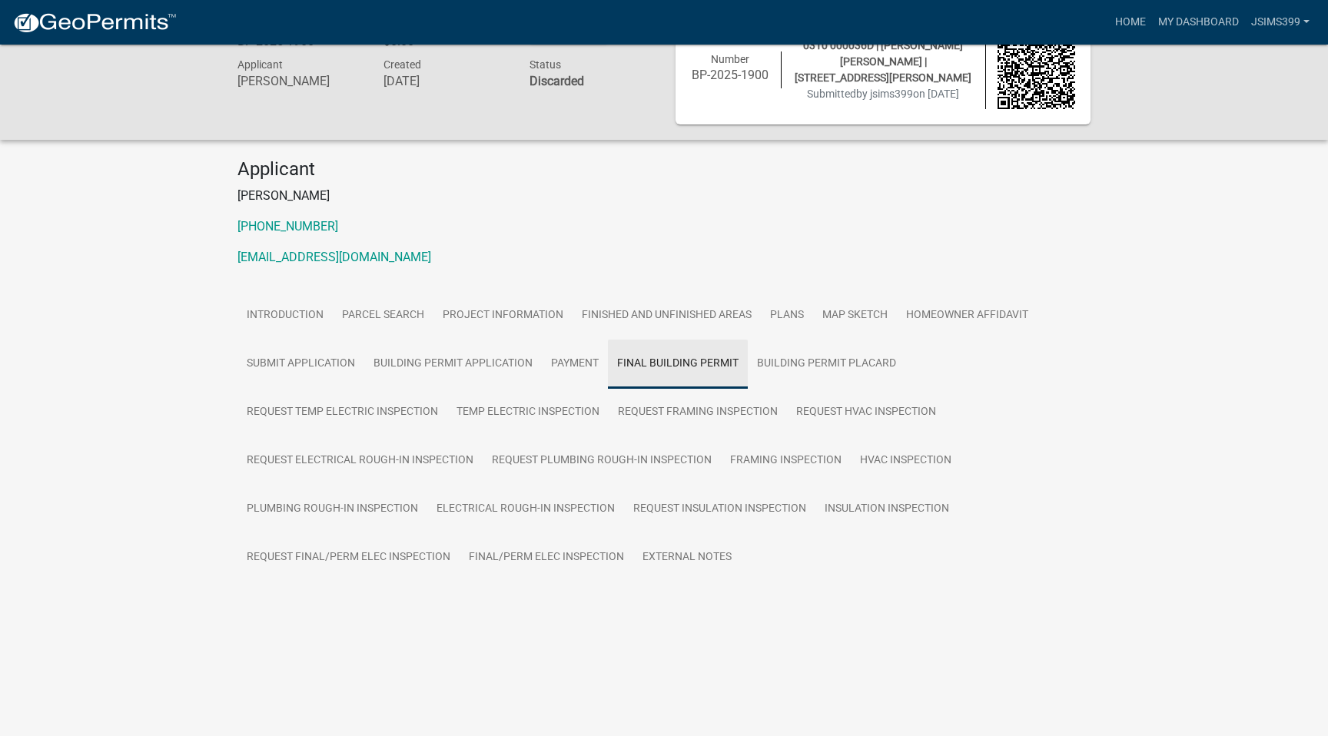
scroll to position [45, 0]
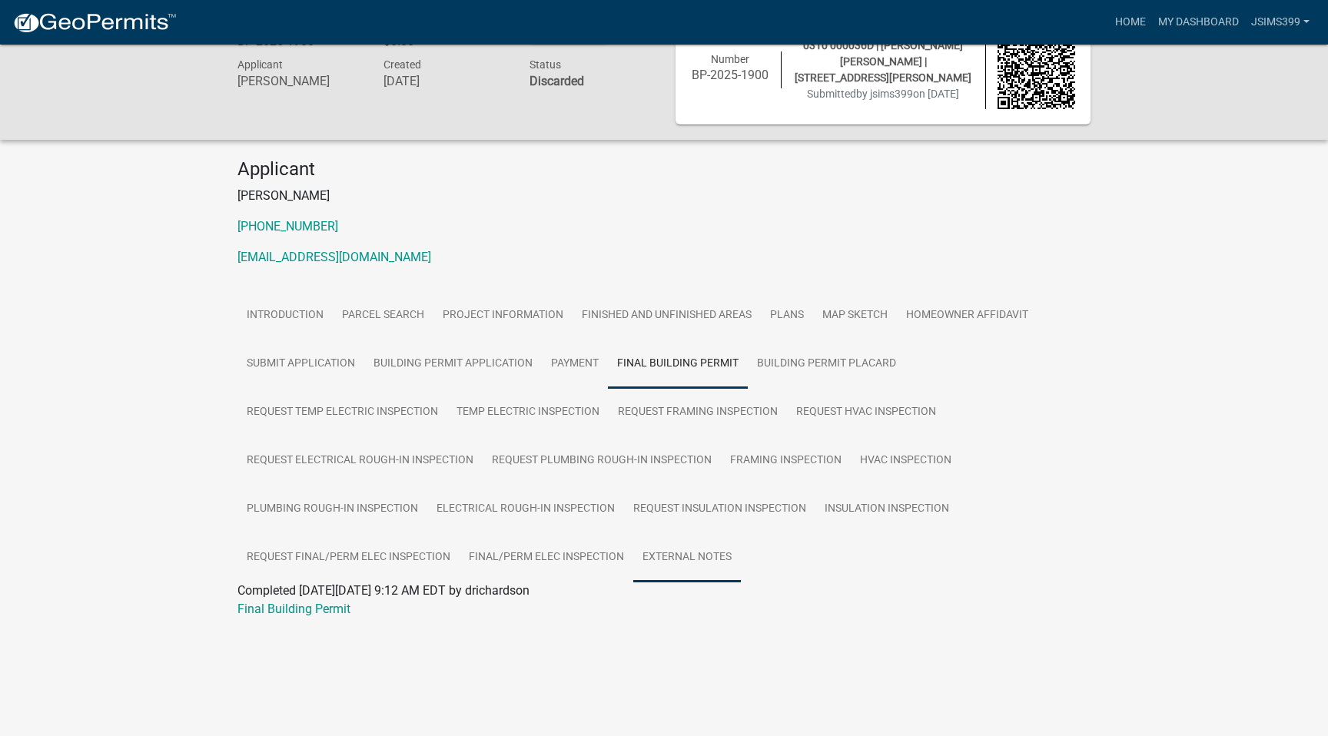
click at [669, 549] on link "External Notes" at bounding box center [687, 557] width 108 height 49
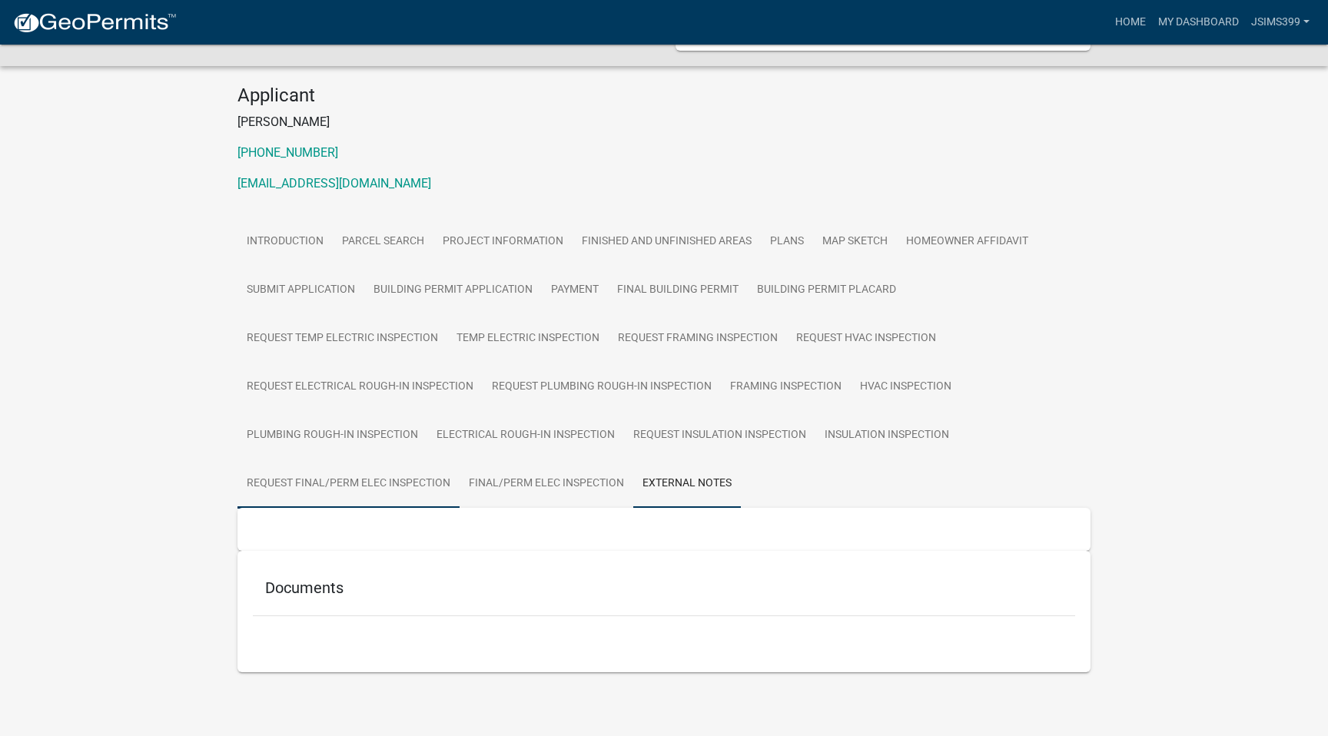
scroll to position [0, 0]
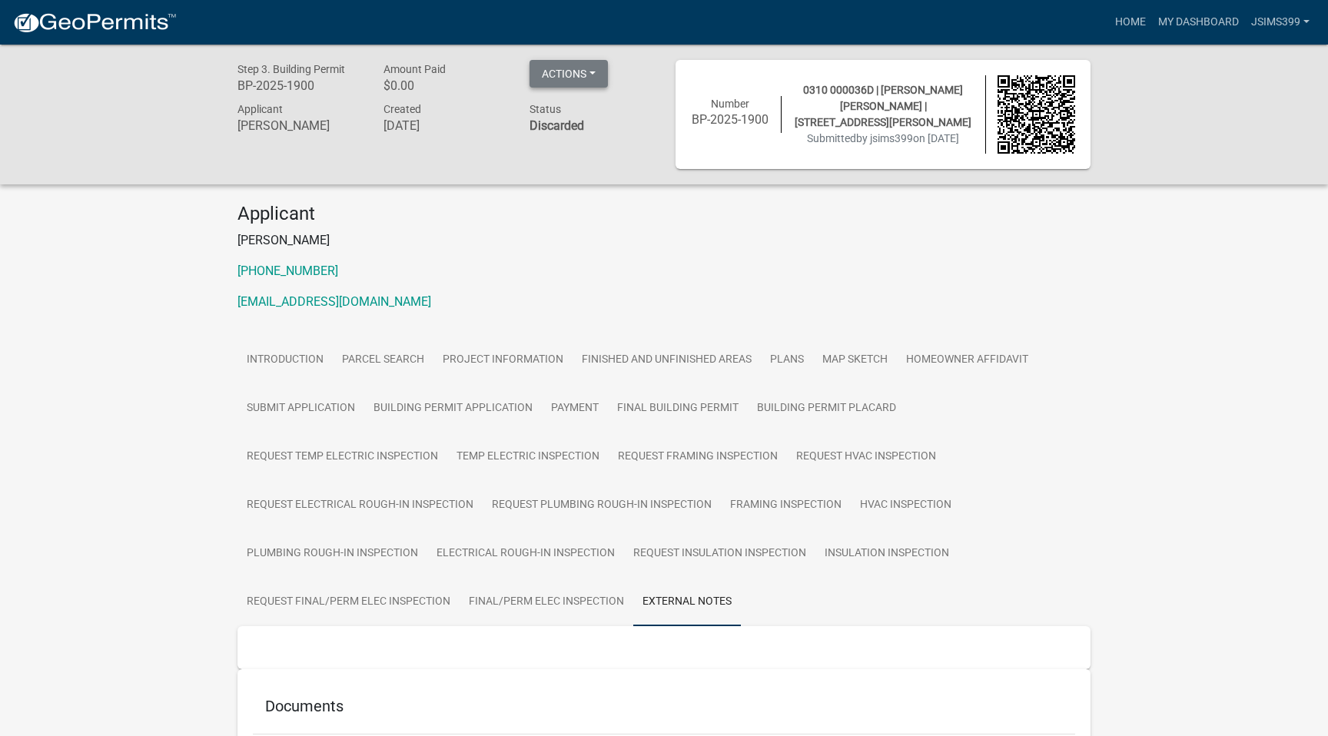
click at [575, 63] on button "Actions" at bounding box center [568, 74] width 78 height 28
click at [622, 232] on p "[PERSON_NAME]" at bounding box center [663, 240] width 853 height 18
